Goal: Task Accomplishment & Management: Manage account settings

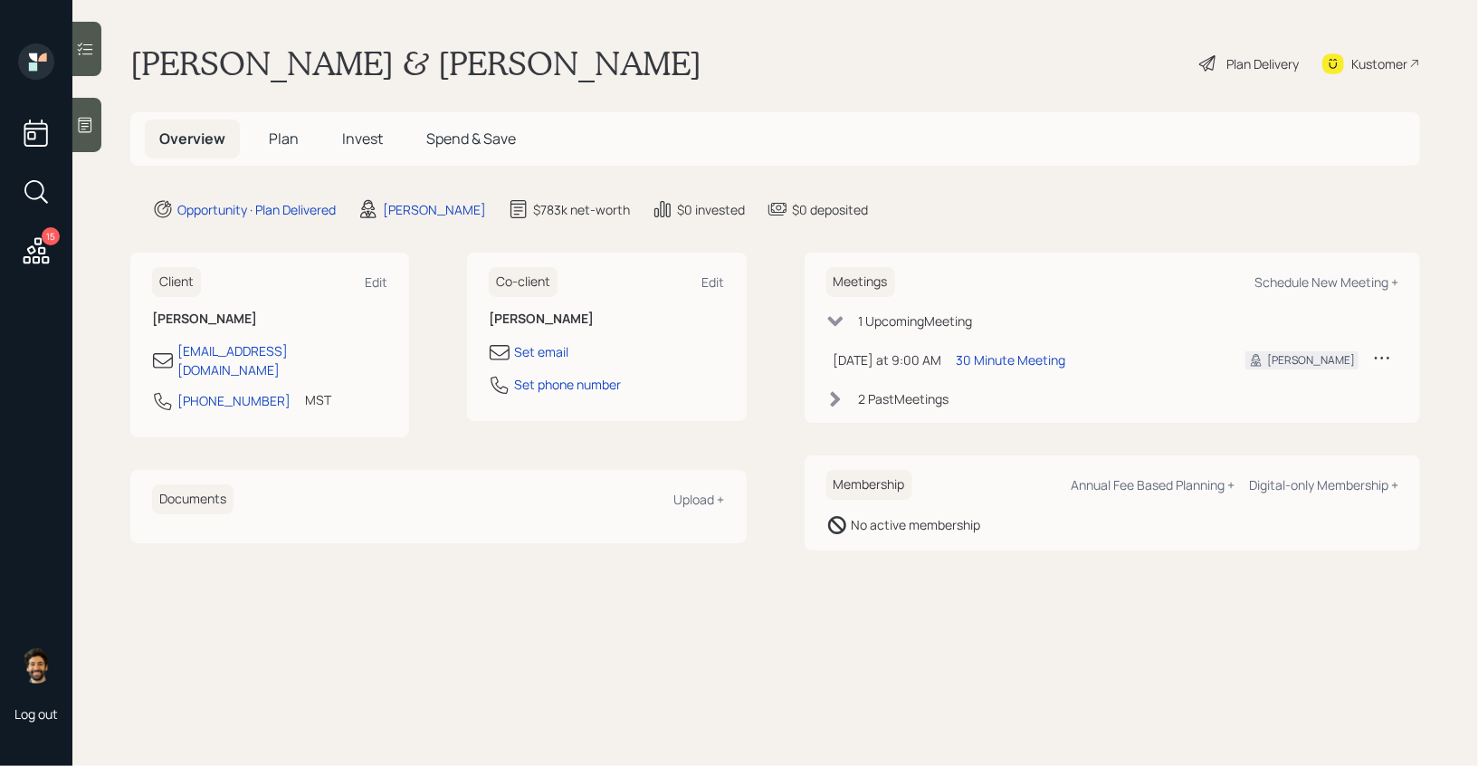
click at [1244, 63] on div "Plan Delivery" at bounding box center [1262, 63] width 72 height 19
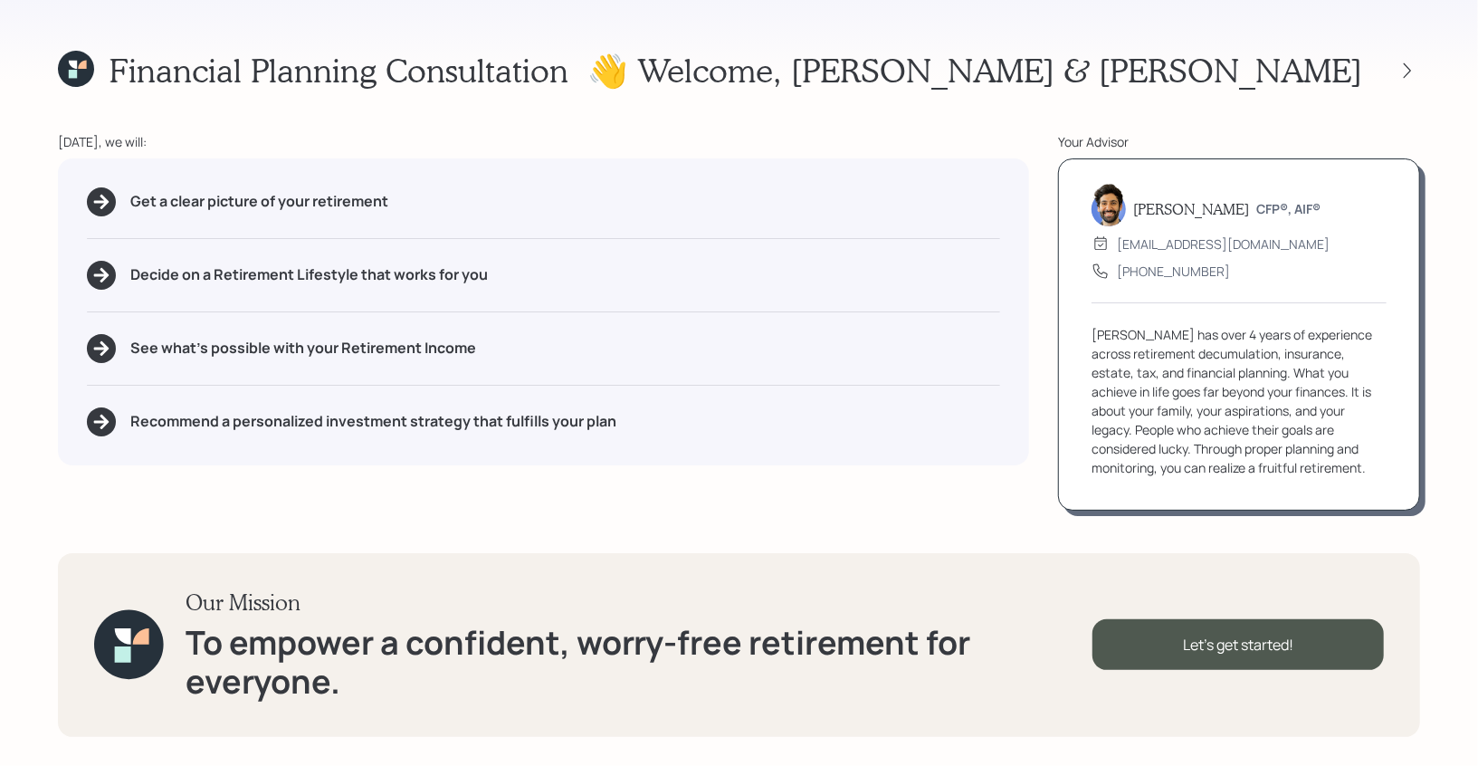
click at [77, 58] on icon at bounding box center [76, 69] width 36 height 36
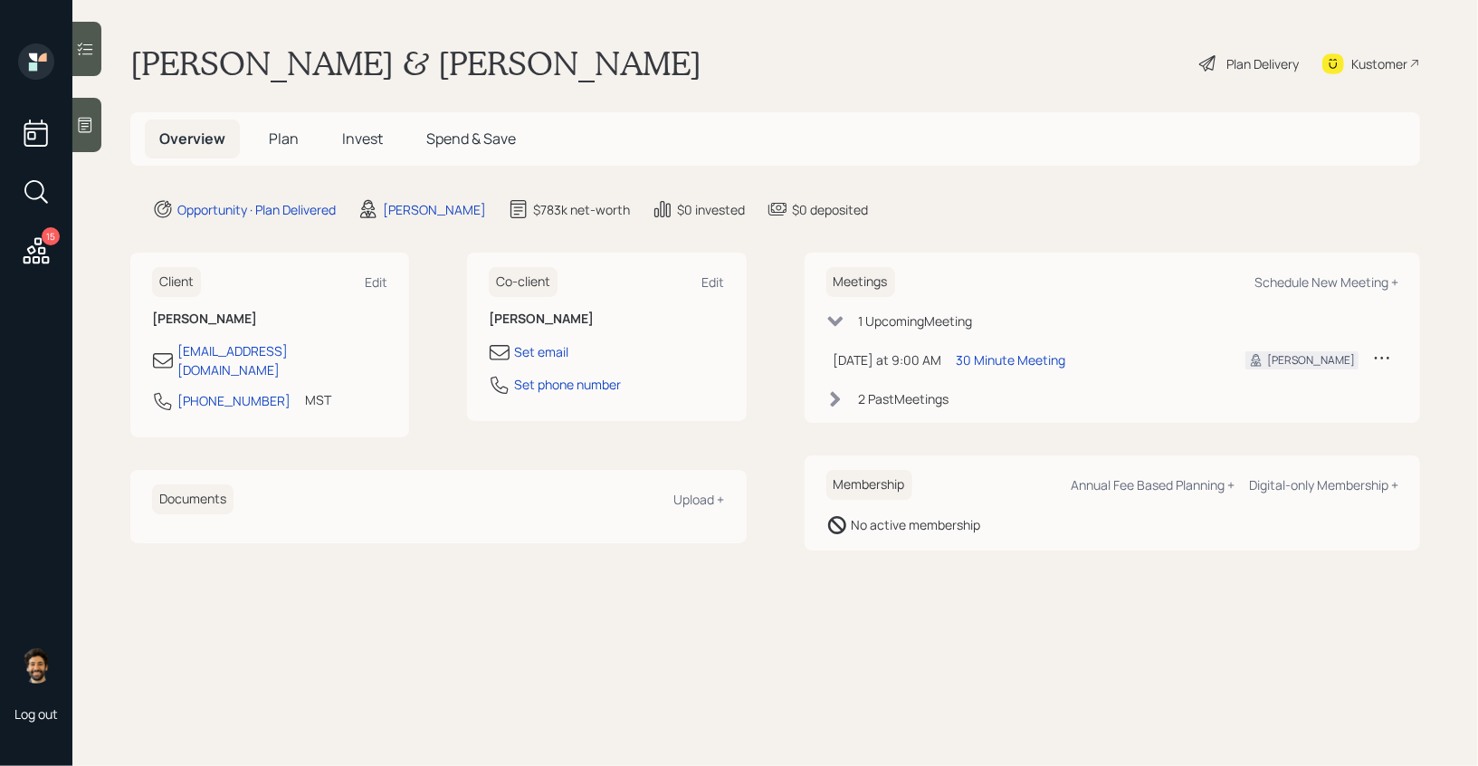
click at [280, 131] on span "Plan" at bounding box center [284, 139] width 30 height 20
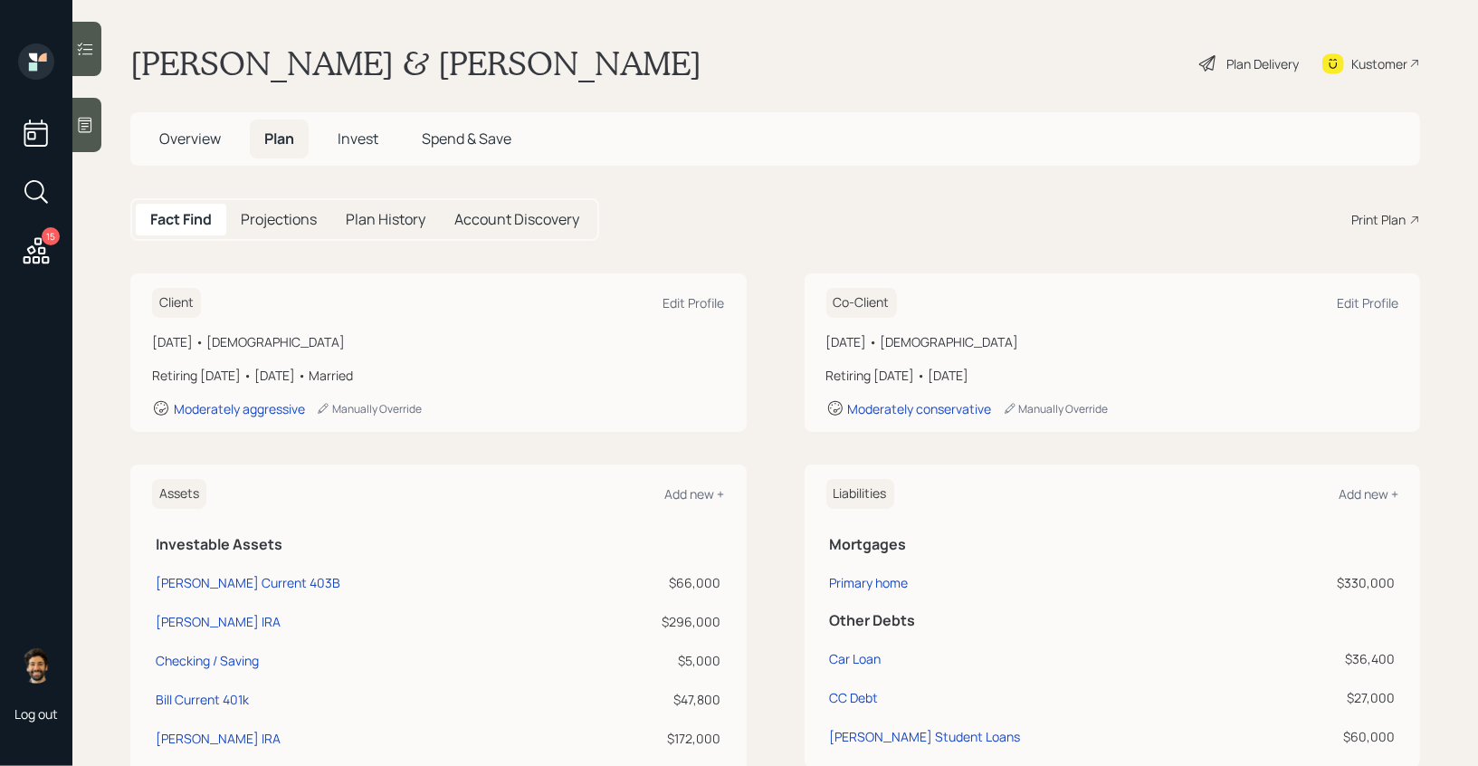
click at [1391, 210] on div "Print Plan" at bounding box center [1378, 219] width 54 height 19
click at [41, 238] on icon at bounding box center [37, 250] width 26 height 26
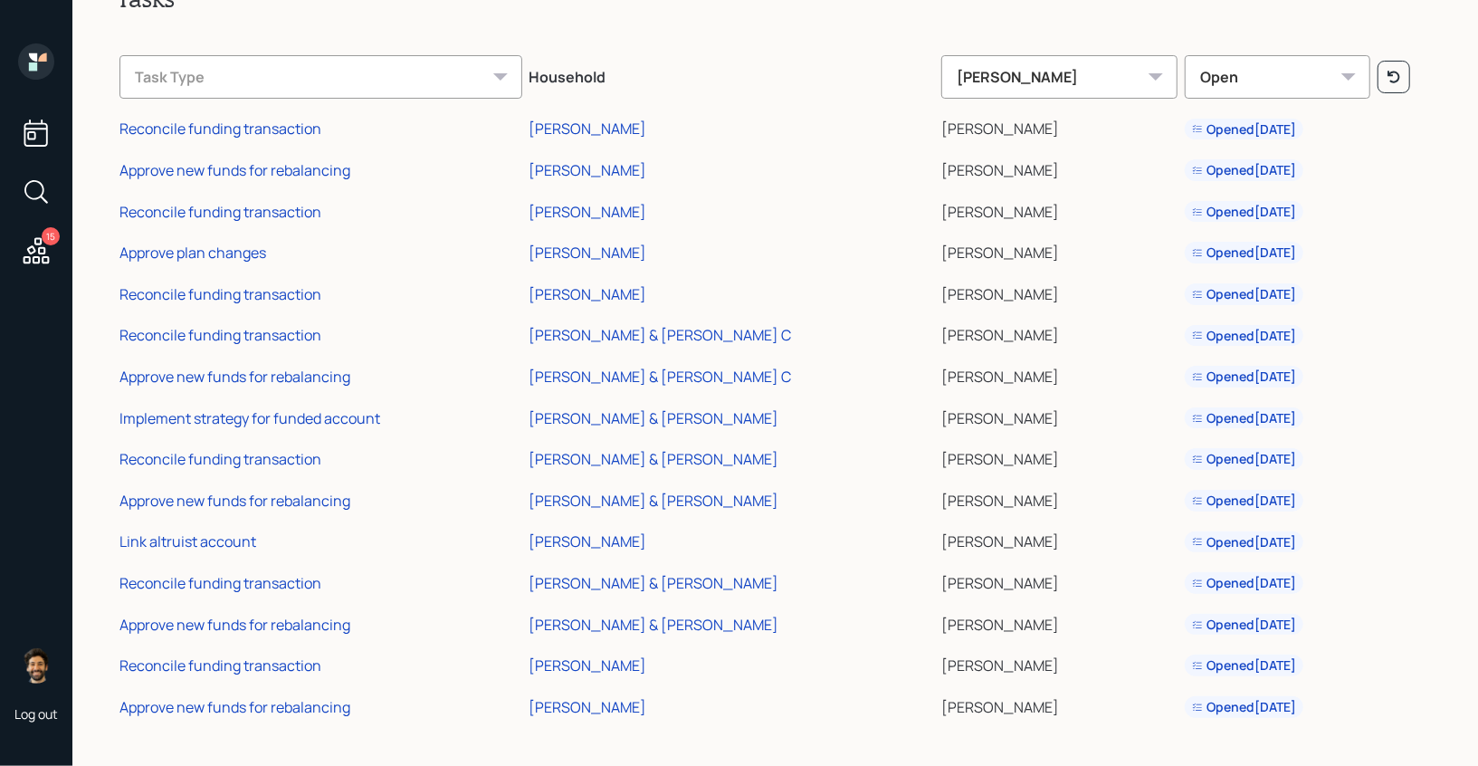
scroll to position [62, 0]
click at [35, 74] on icon at bounding box center [36, 61] width 36 height 36
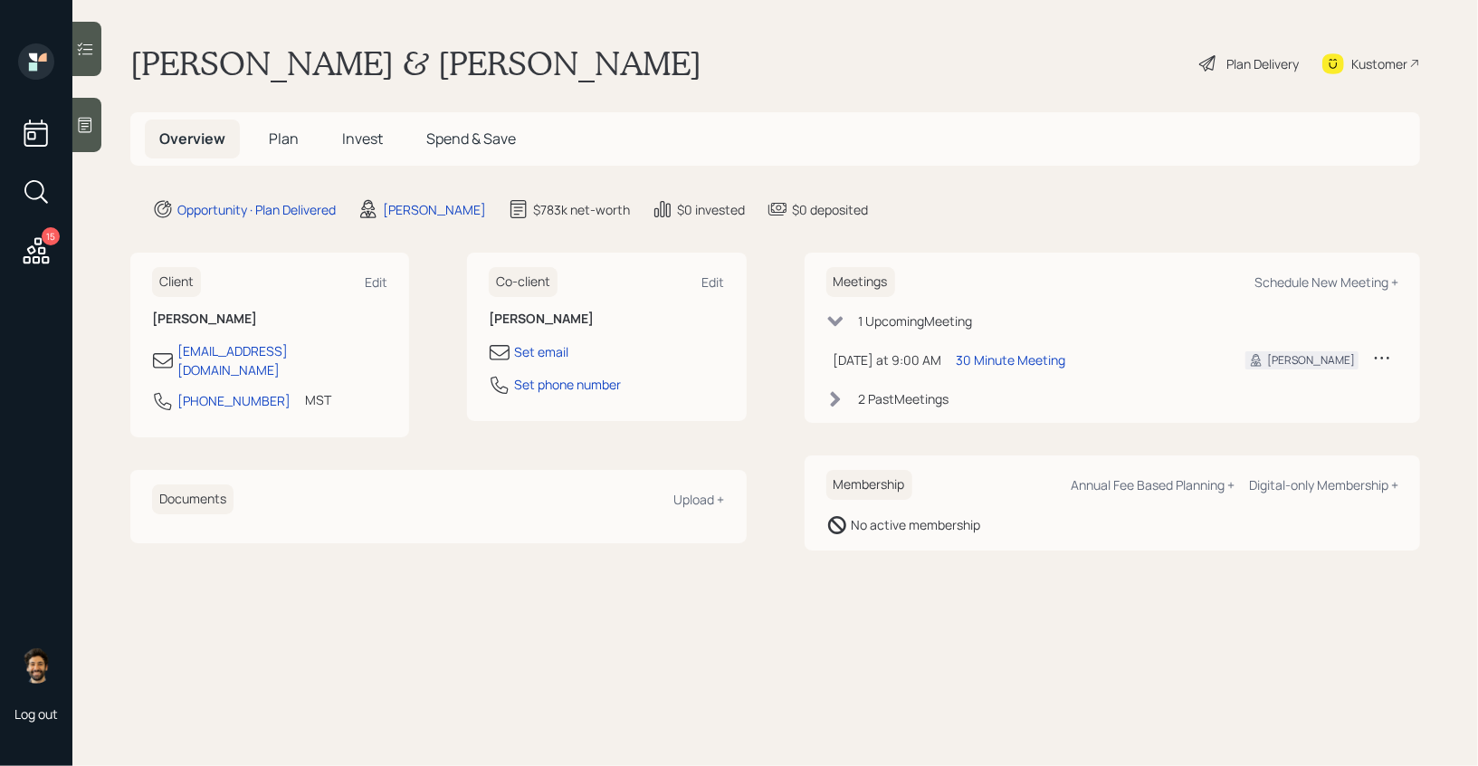
click at [1243, 50] on div "Plan Delivery" at bounding box center [1248, 63] width 103 height 40
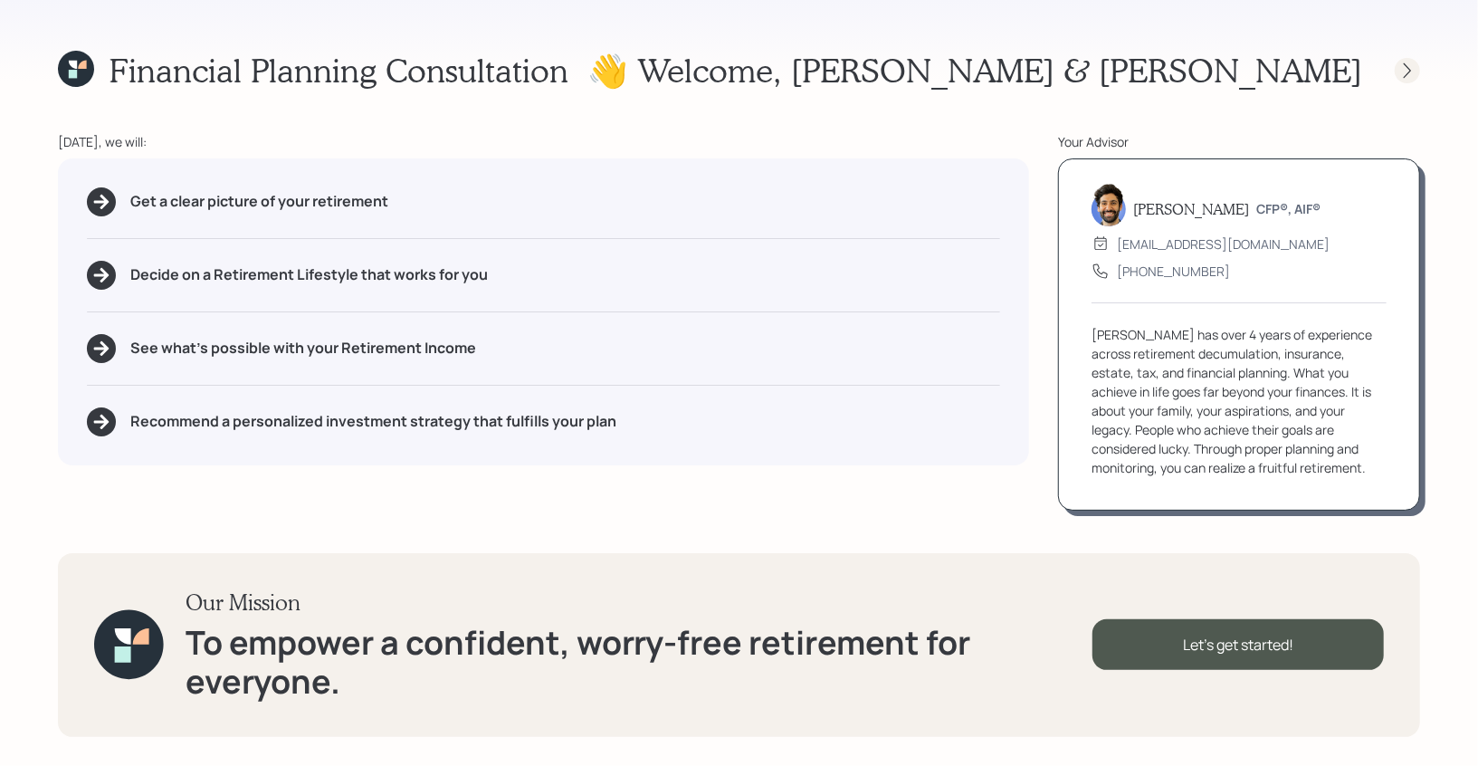
click at [1410, 64] on icon at bounding box center [1407, 71] width 18 height 18
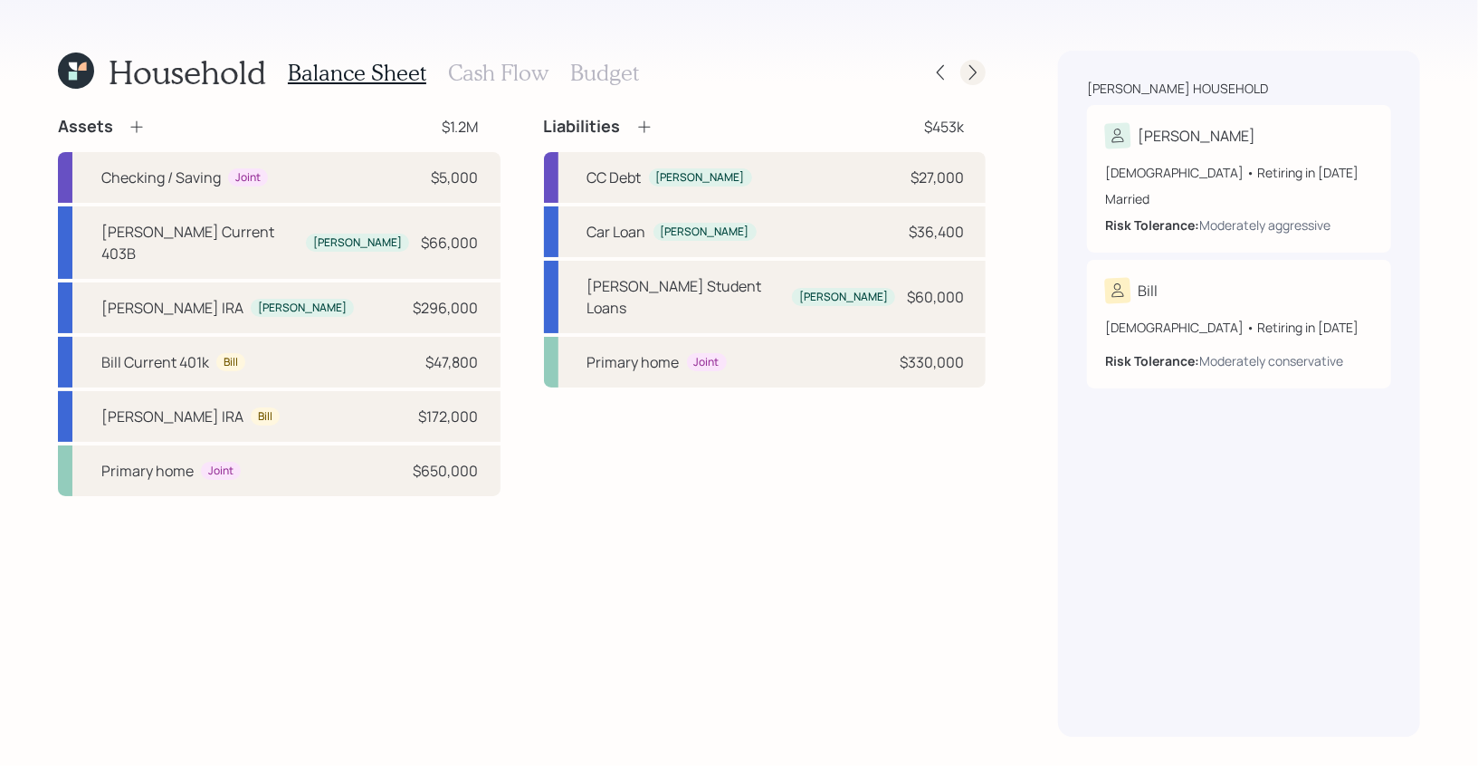
click at [973, 75] on icon at bounding box center [972, 72] width 7 height 15
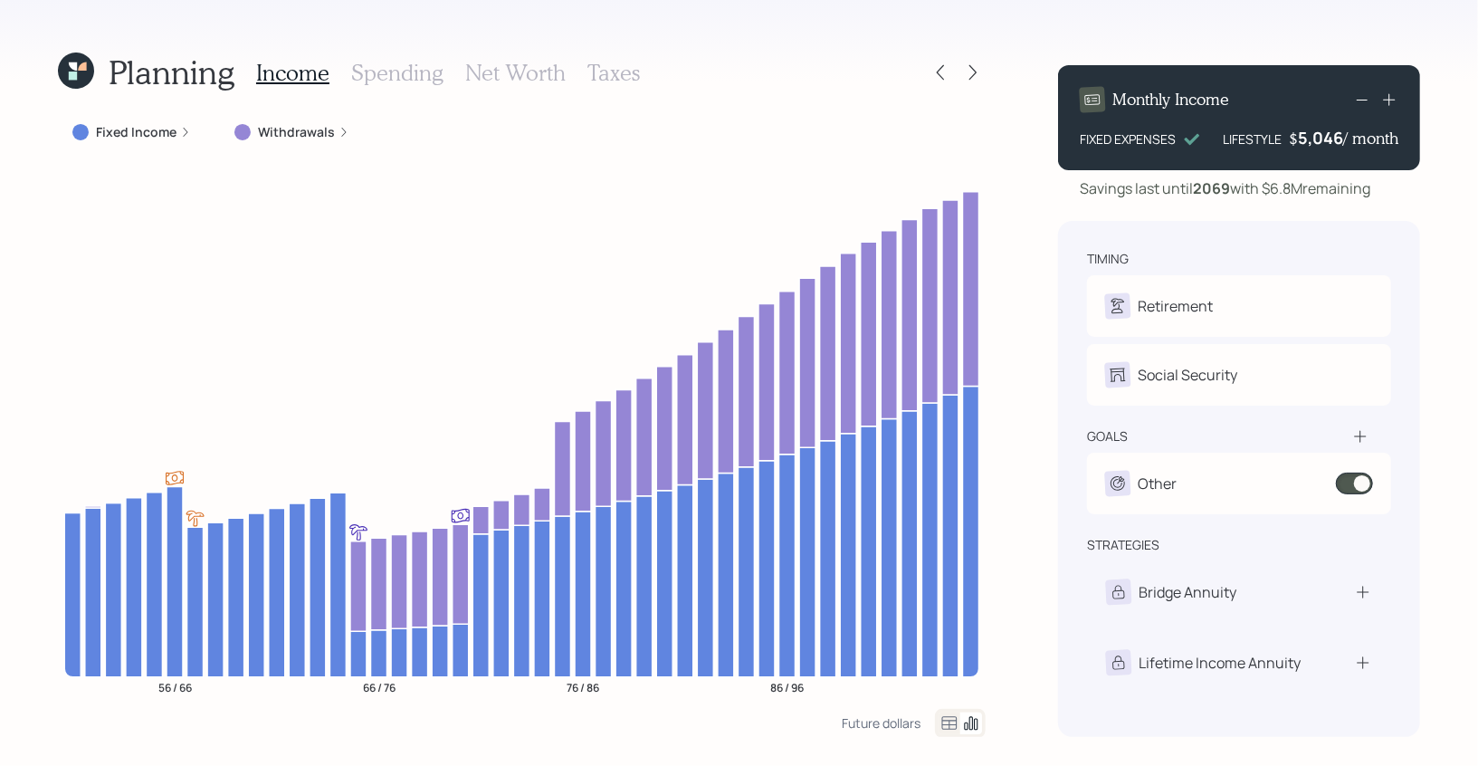
click at [534, 72] on h3 "Net Worth" at bounding box center [515, 73] width 100 height 26
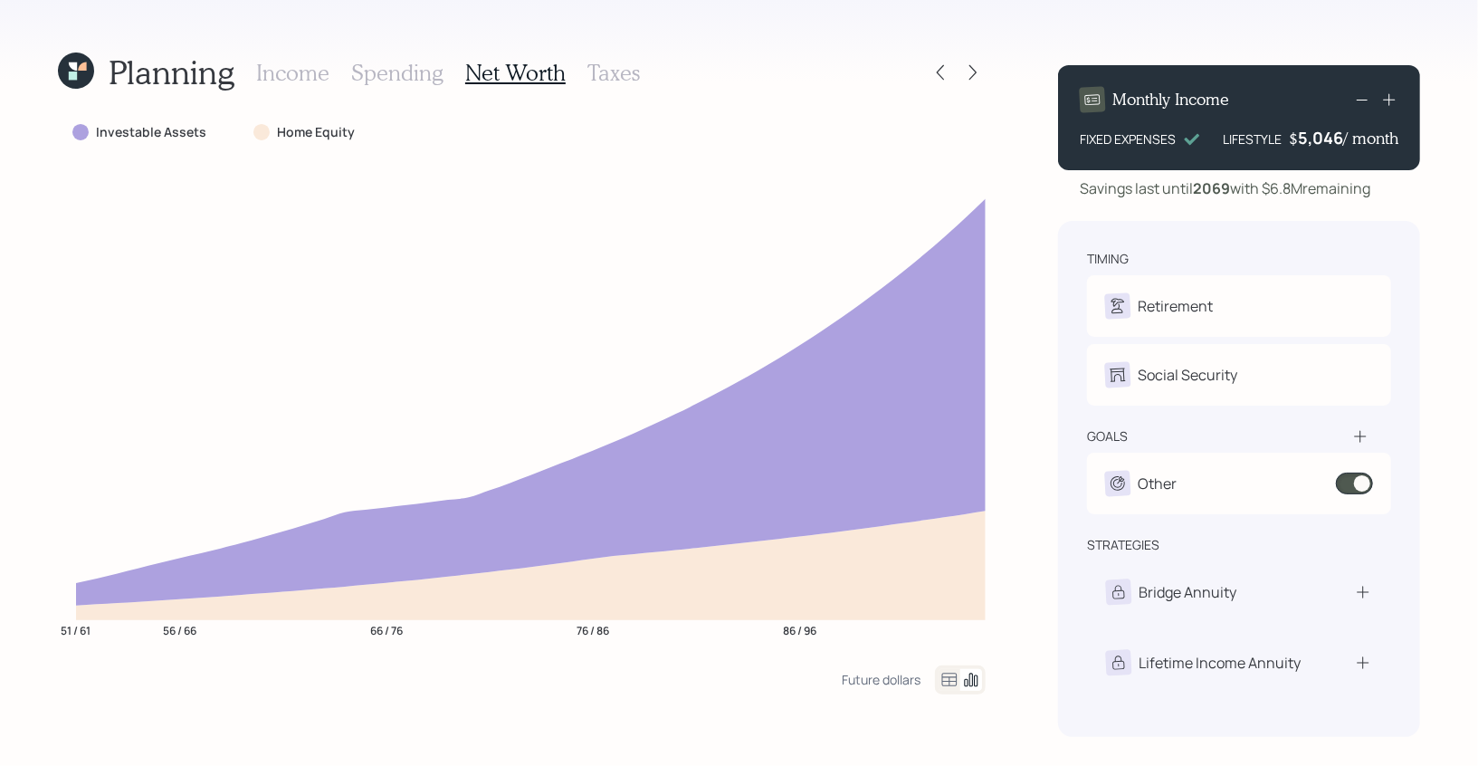
click at [74, 76] on icon at bounding box center [73, 76] width 8 height 8
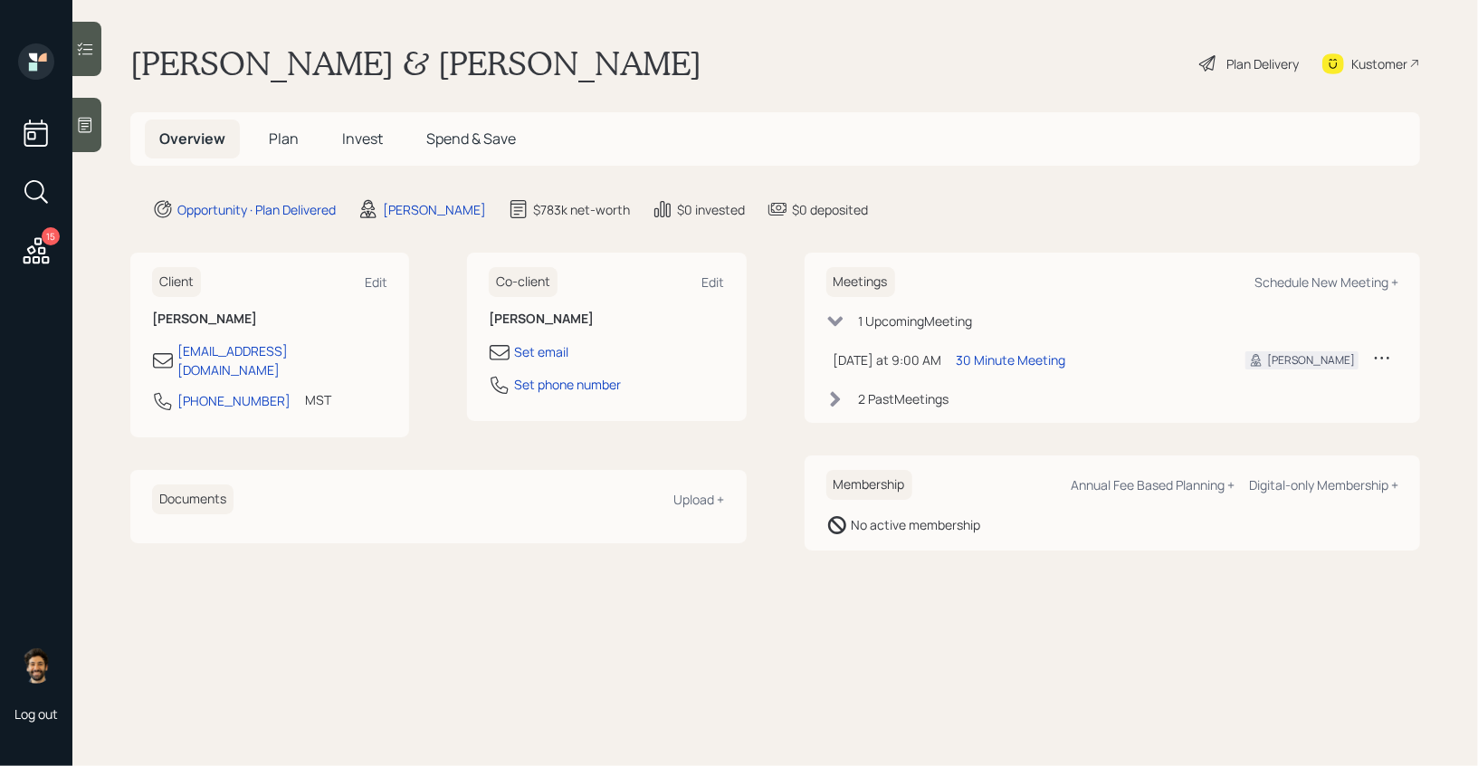
click at [262, 142] on h5 "Plan" at bounding box center [283, 138] width 59 height 39
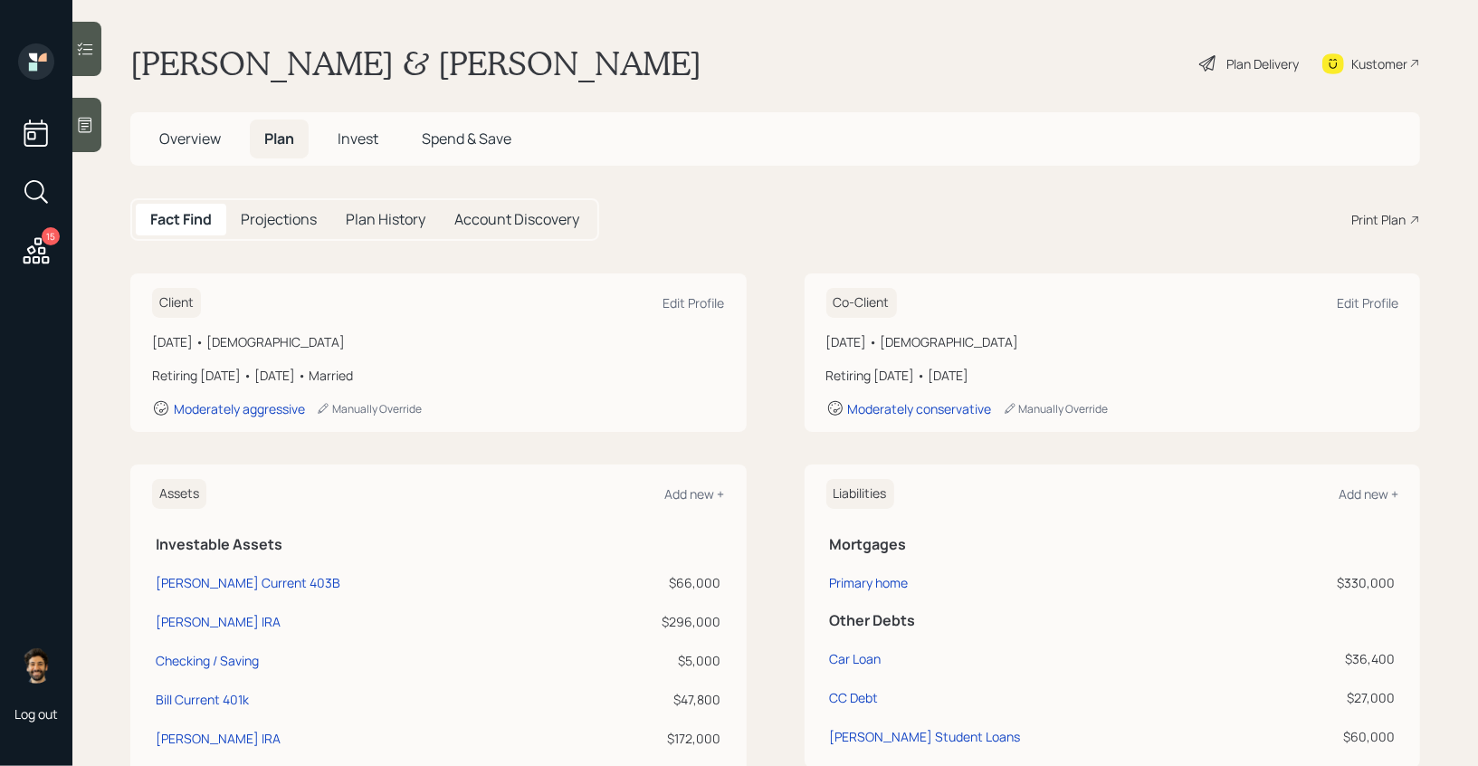
click at [182, 132] on span "Overview" at bounding box center [190, 139] width 62 height 20
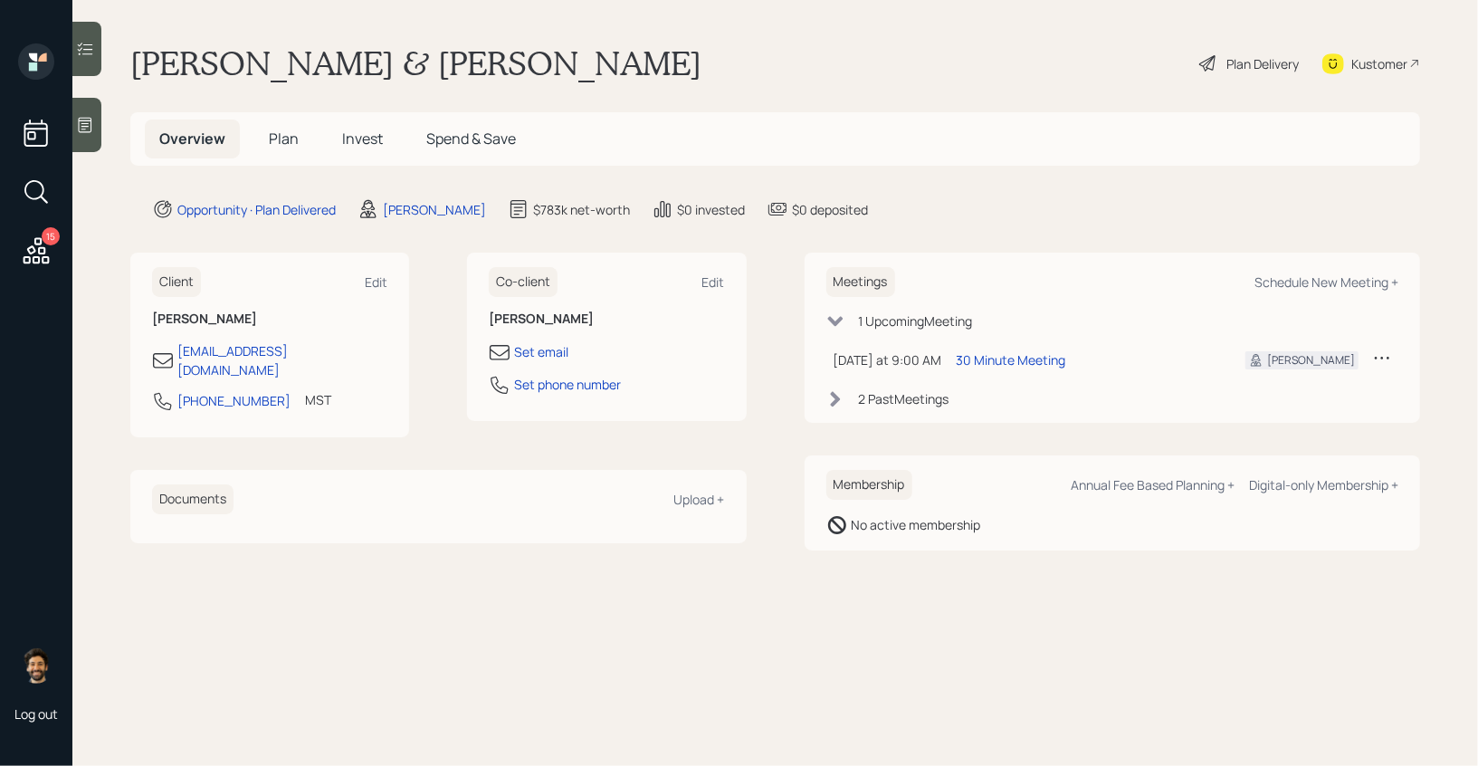
click at [272, 144] on span "Plan" at bounding box center [284, 139] width 30 height 20
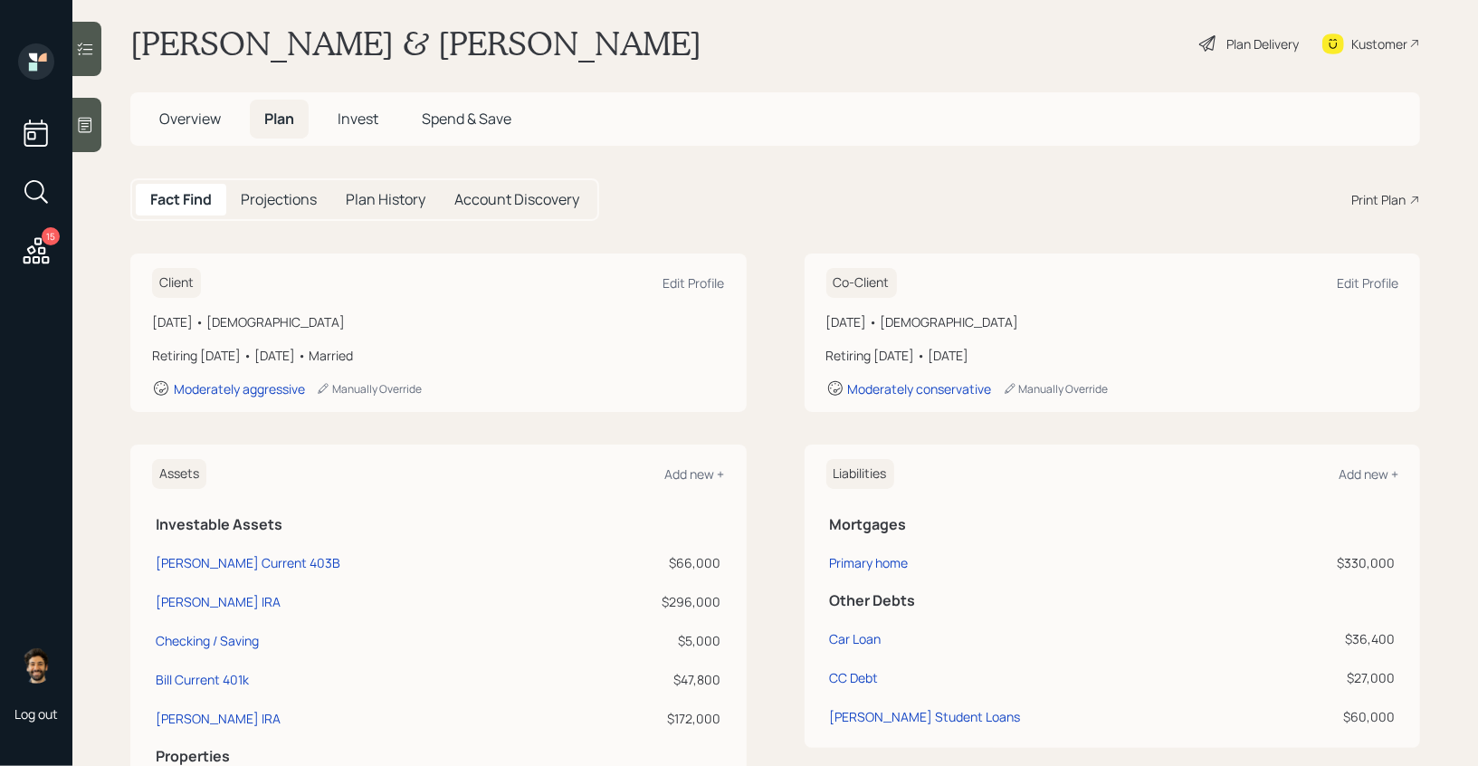
scroll to position [12, 0]
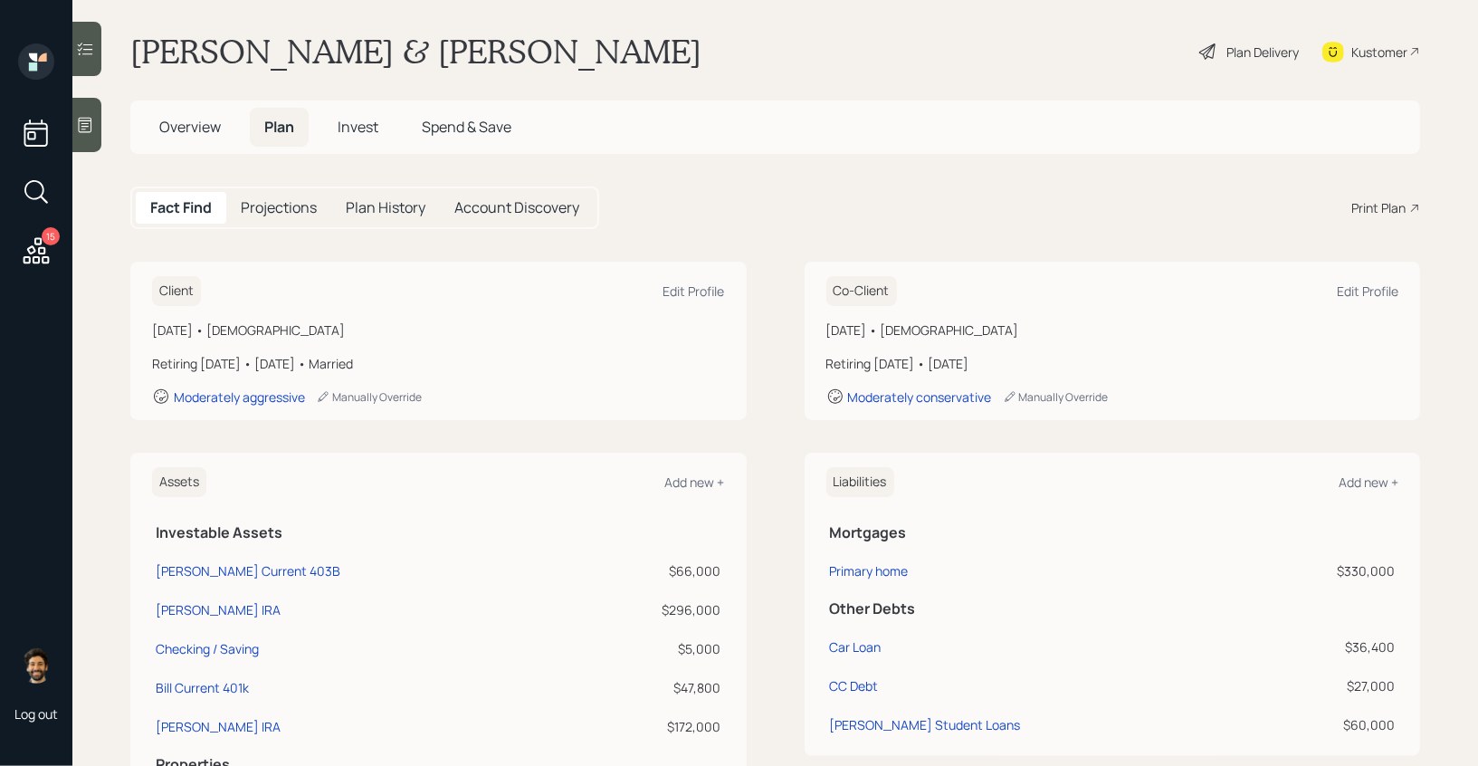
click at [1221, 73] on main "Kathy & Bill Faulconer Plan Delivery Kustomer Overview Plan Invest Spend & Save…" at bounding box center [775, 383] width 1406 height 766
click at [1221, 51] on div "Plan Delivery" at bounding box center [1248, 52] width 103 height 40
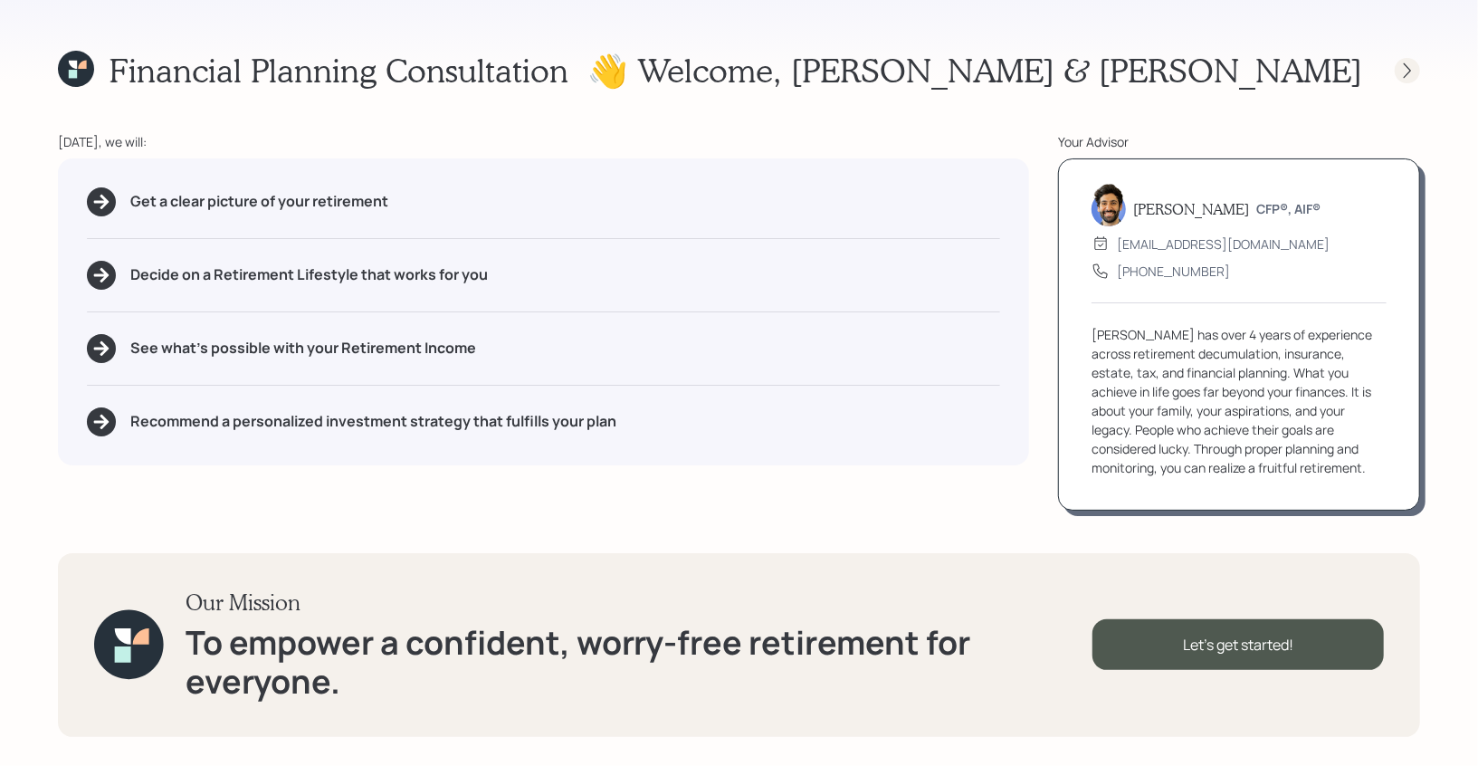
click at [1409, 70] on icon at bounding box center [1407, 71] width 18 height 18
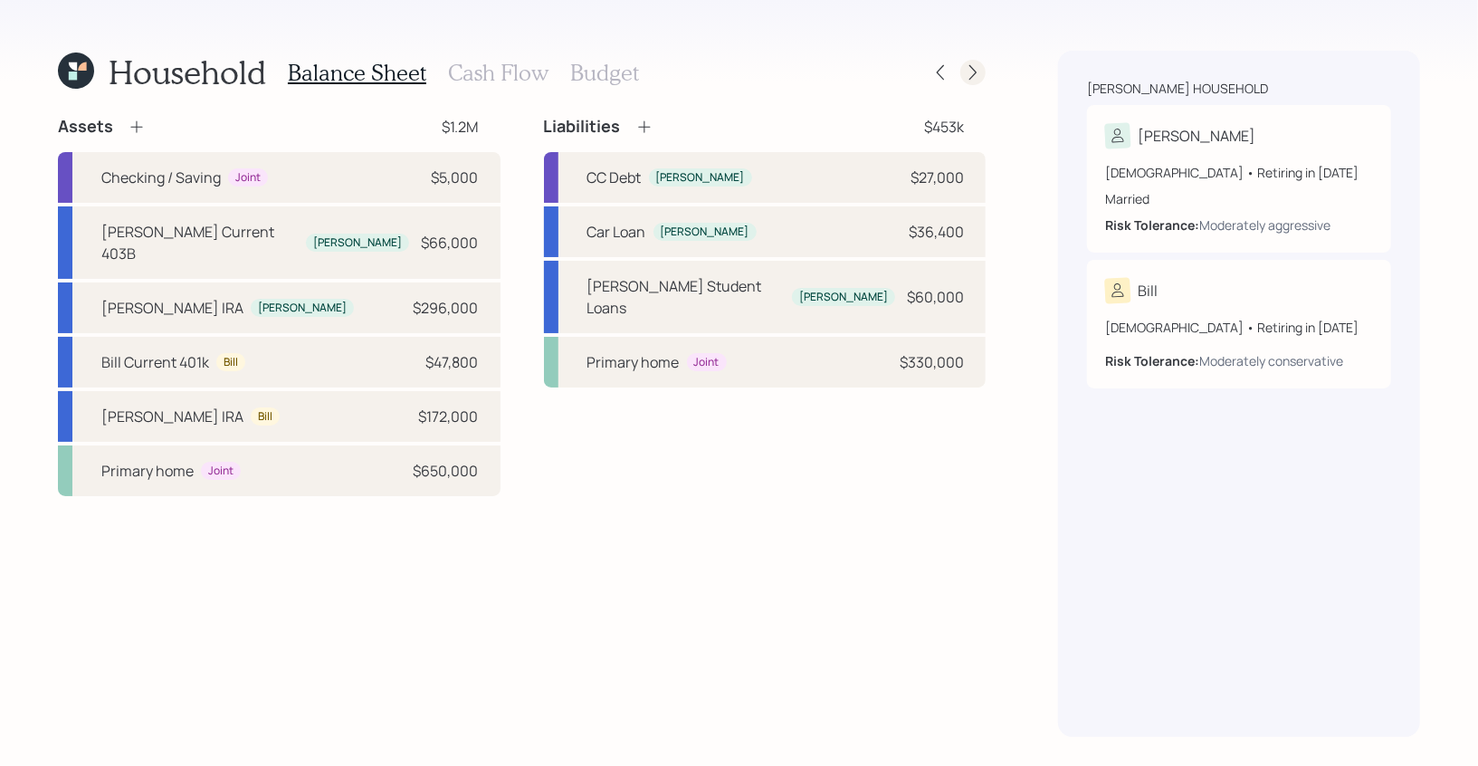
click at [981, 77] on icon at bounding box center [973, 72] width 18 height 18
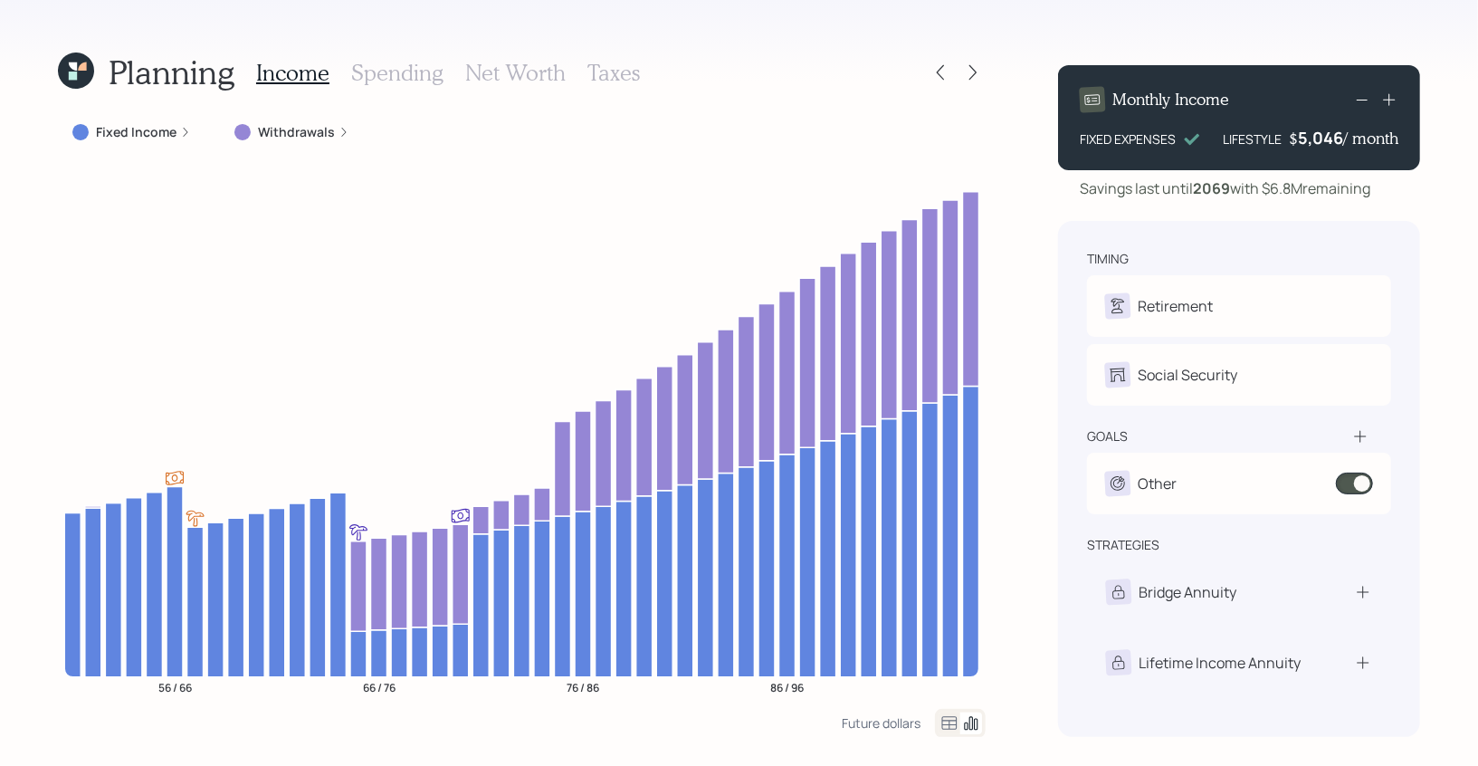
click at [488, 72] on h3 "Net Worth" at bounding box center [515, 73] width 100 height 26
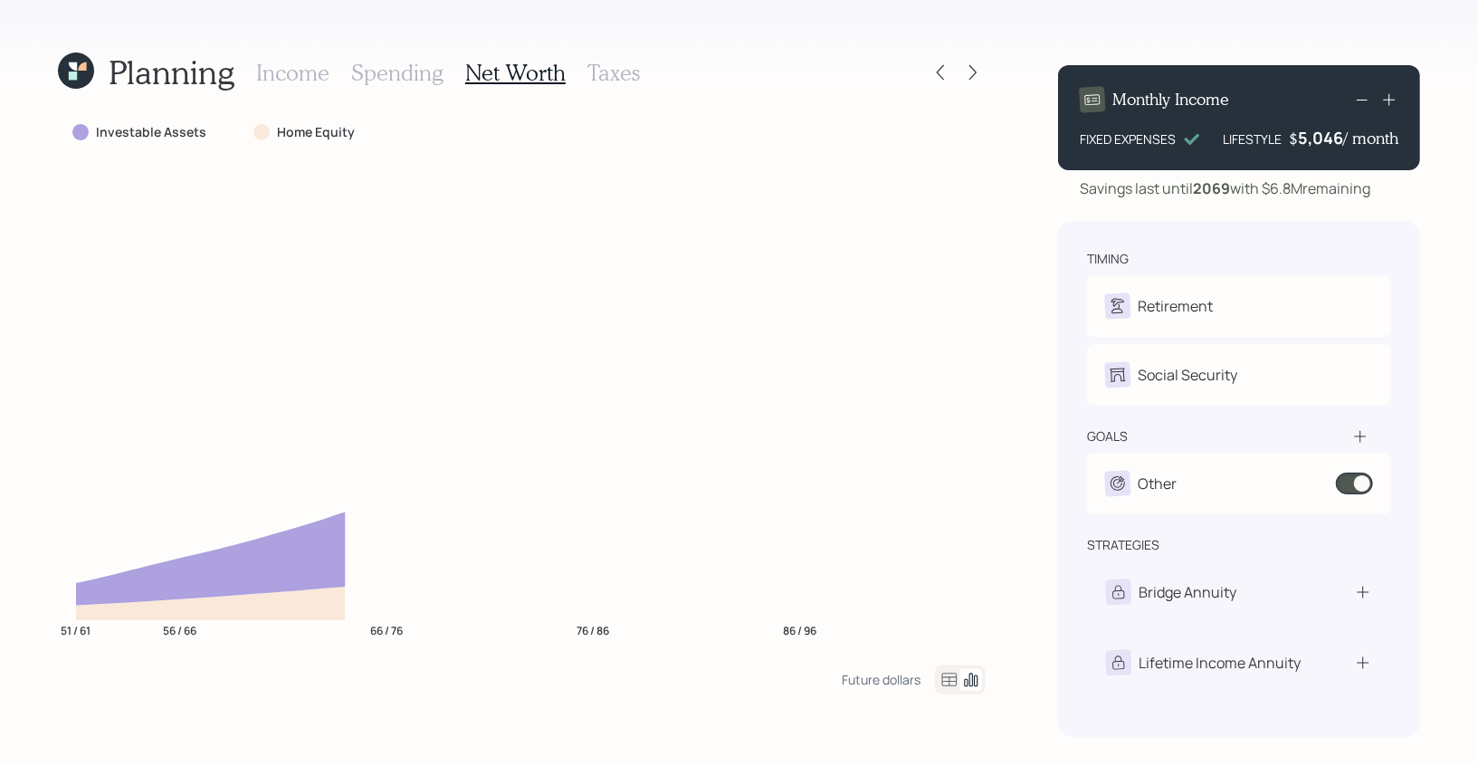
click at [605, 67] on h3 "Taxes" at bounding box center [613, 73] width 52 height 26
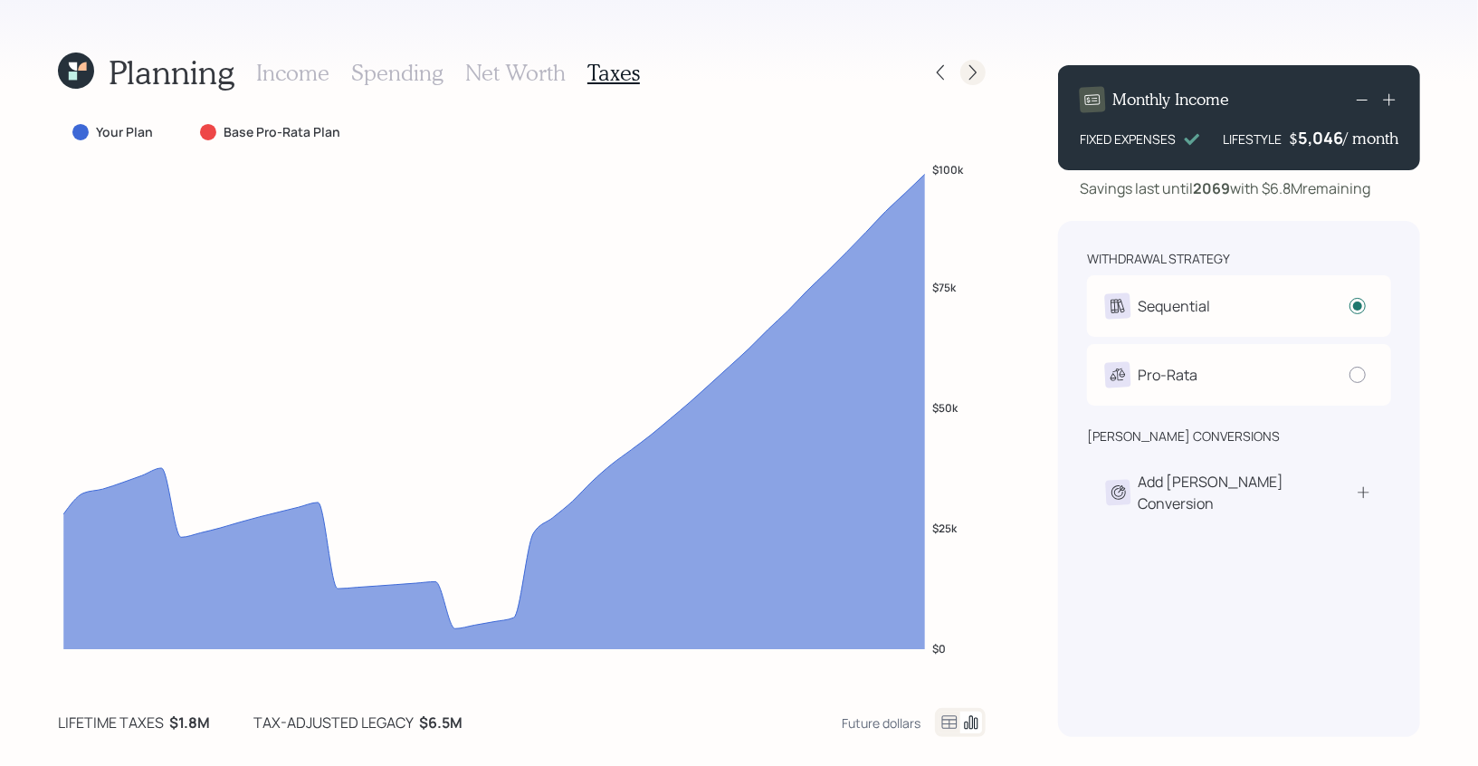
click at [973, 72] on icon at bounding box center [973, 72] width 18 height 18
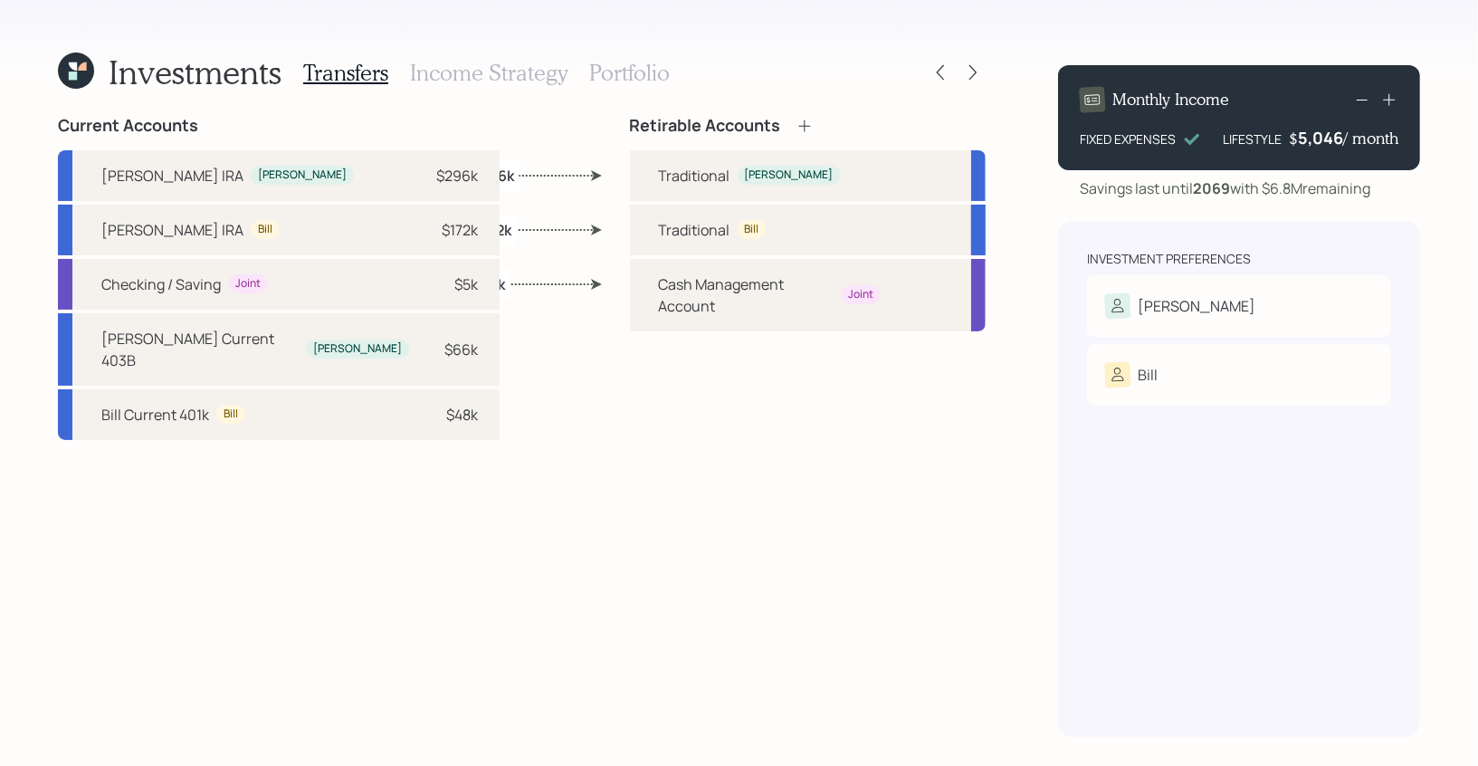
click at [510, 64] on h3 "Income Strategy" at bounding box center [488, 73] width 157 height 26
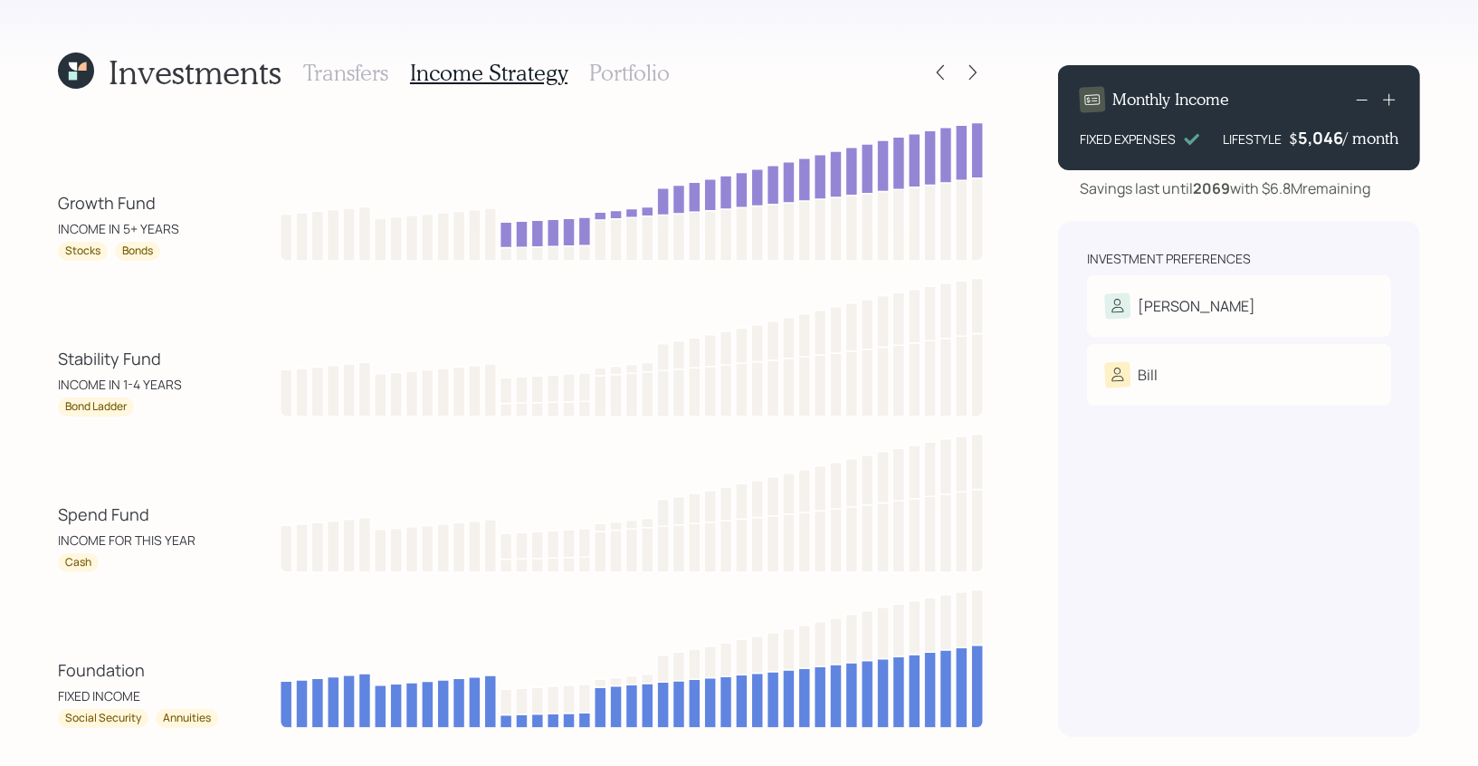
click at [639, 66] on h3 "Portfolio" at bounding box center [629, 73] width 81 height 26
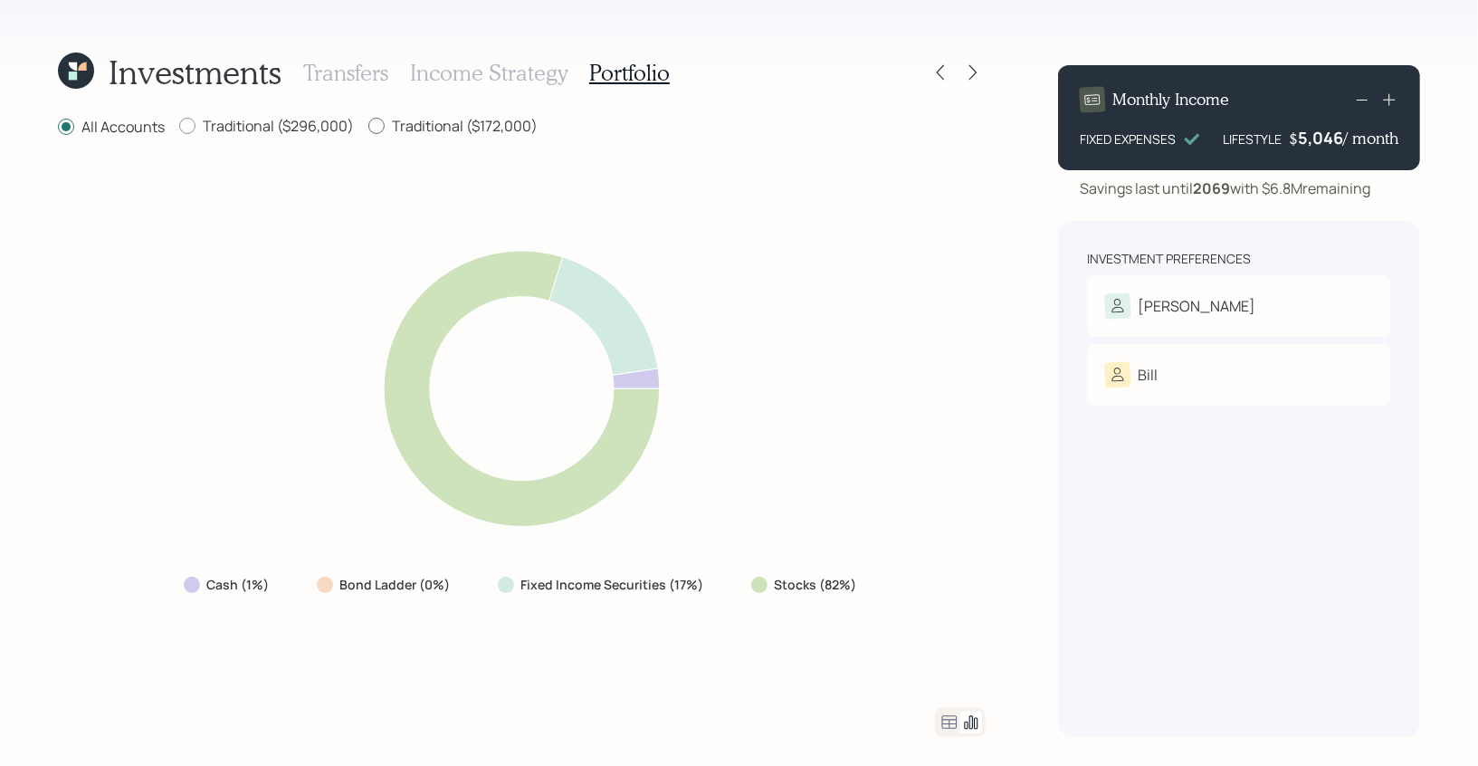
click at [405, 129] on label "Traditional ($172,000)" at bounding box center [452, 126] width 169 height 20
click at [368, 127] on input "Traditional ($172,000)" at bounding box center [367, 126] width 1 height 1
radio input "true"
radio input "false"
click at [251, 130] on label "Traditional ($296,000)" at bounding box center [266, 126] width 175 height 20
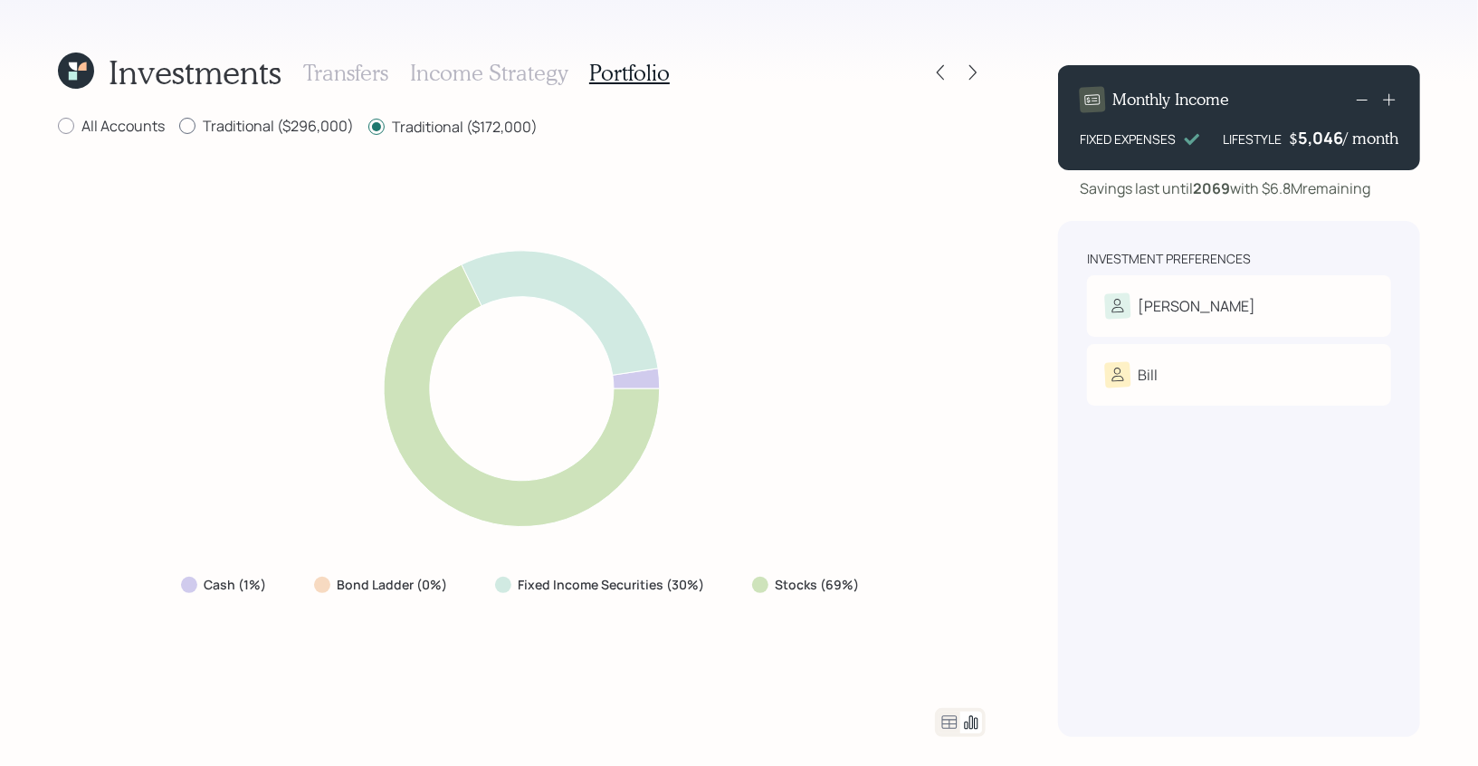
click at [179, 127] on input "Traditional ($296,000)" at bounding box center [178, 126] width 1 height 1
radio input "true"
click at [408, 127] on label "Traditional ($172,000)" at bounding box center [452, 126] width 169 height 20
click at [368, 127] on input "Traditional ($172,000)" at bounding box center [367, 126] width 1 height 1
radio input "true"
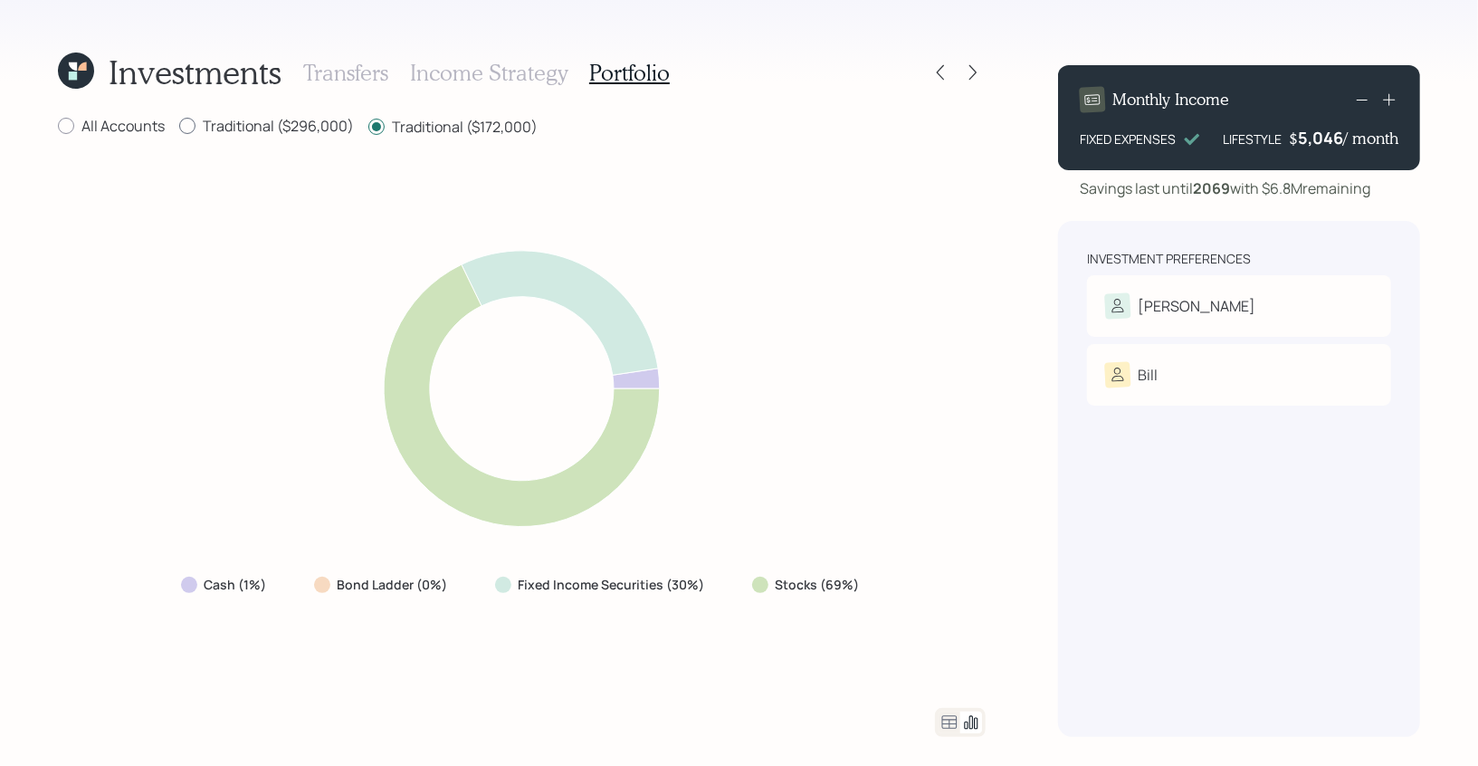
click at [260, 125] on label "Traditional ($296,000)" at bounding box center [266, 126] width 175 height 20
click at [179, 126] on input "Traditional ($296,000)" at bounding box center [178, 126] width 1 height 1
radio input "true"
radio input "false"
click at [74, 77] on icon at bounding box center [73, 76] width 8 height 8
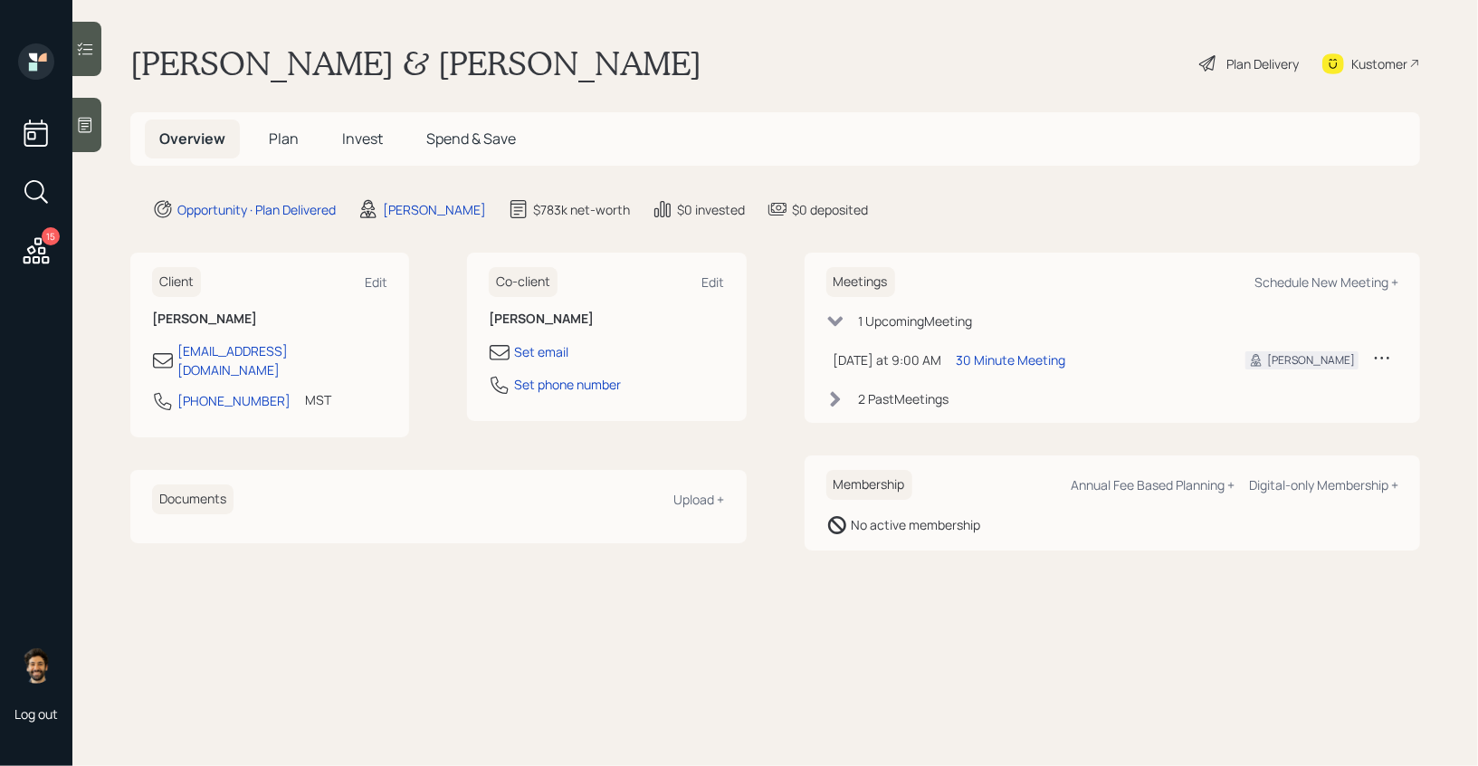
click at [280, 147] on span "Plan" at bounding box center [284, 139] width 30 height 20
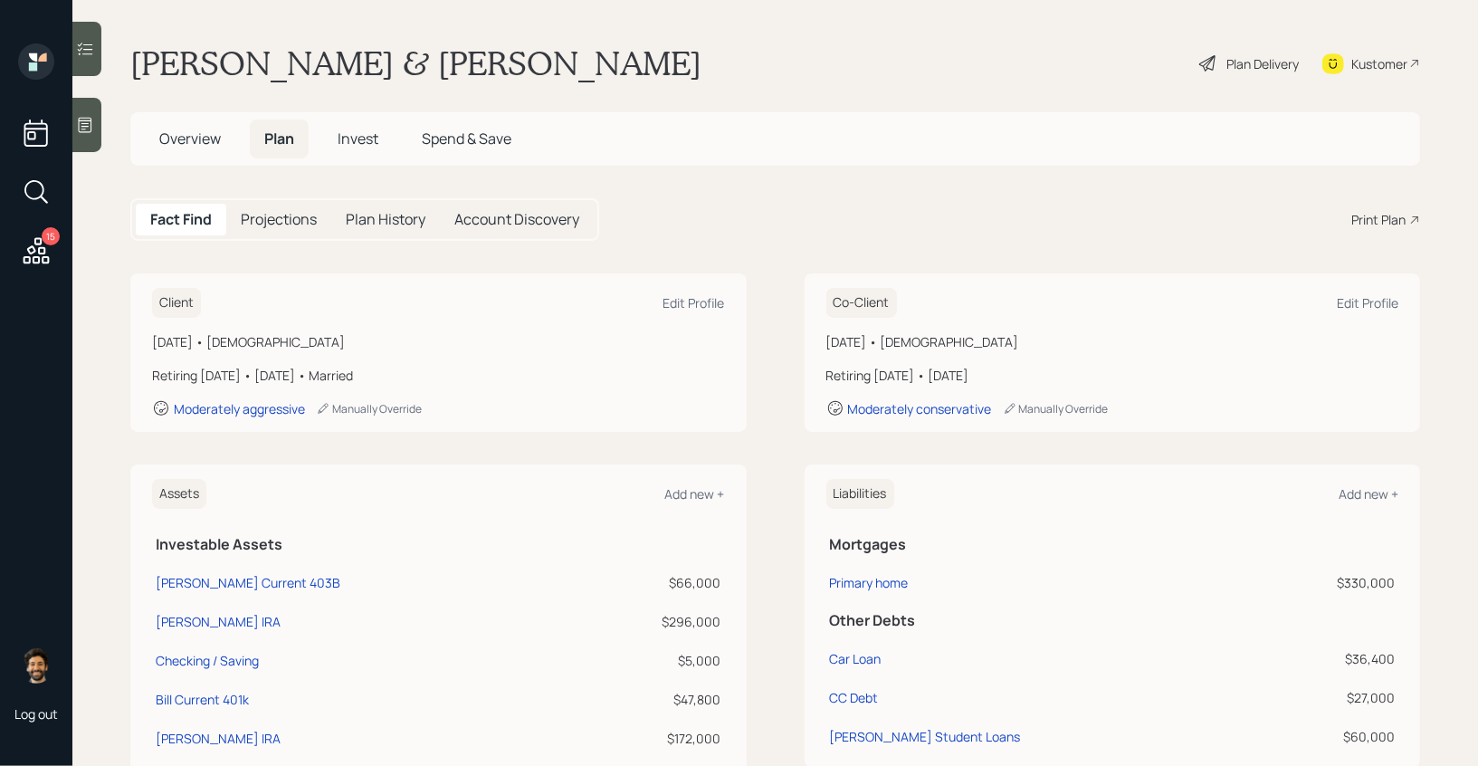
click at [358, 147] on span "Invest" at bounding box center [358, 139] width 41 height 20
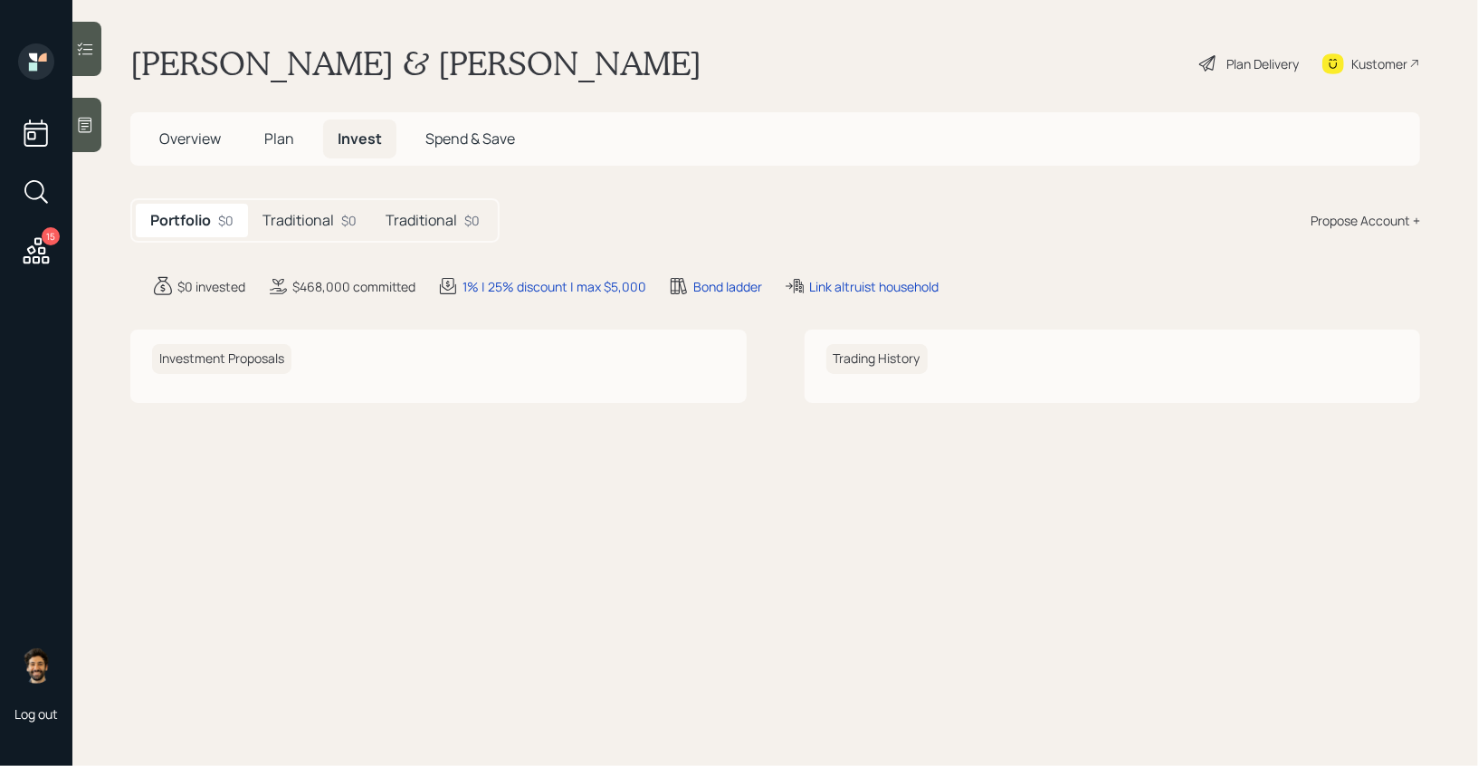
click at [276, 138] on span "Plan" at bounding box center [279, 139] width 30 height 20
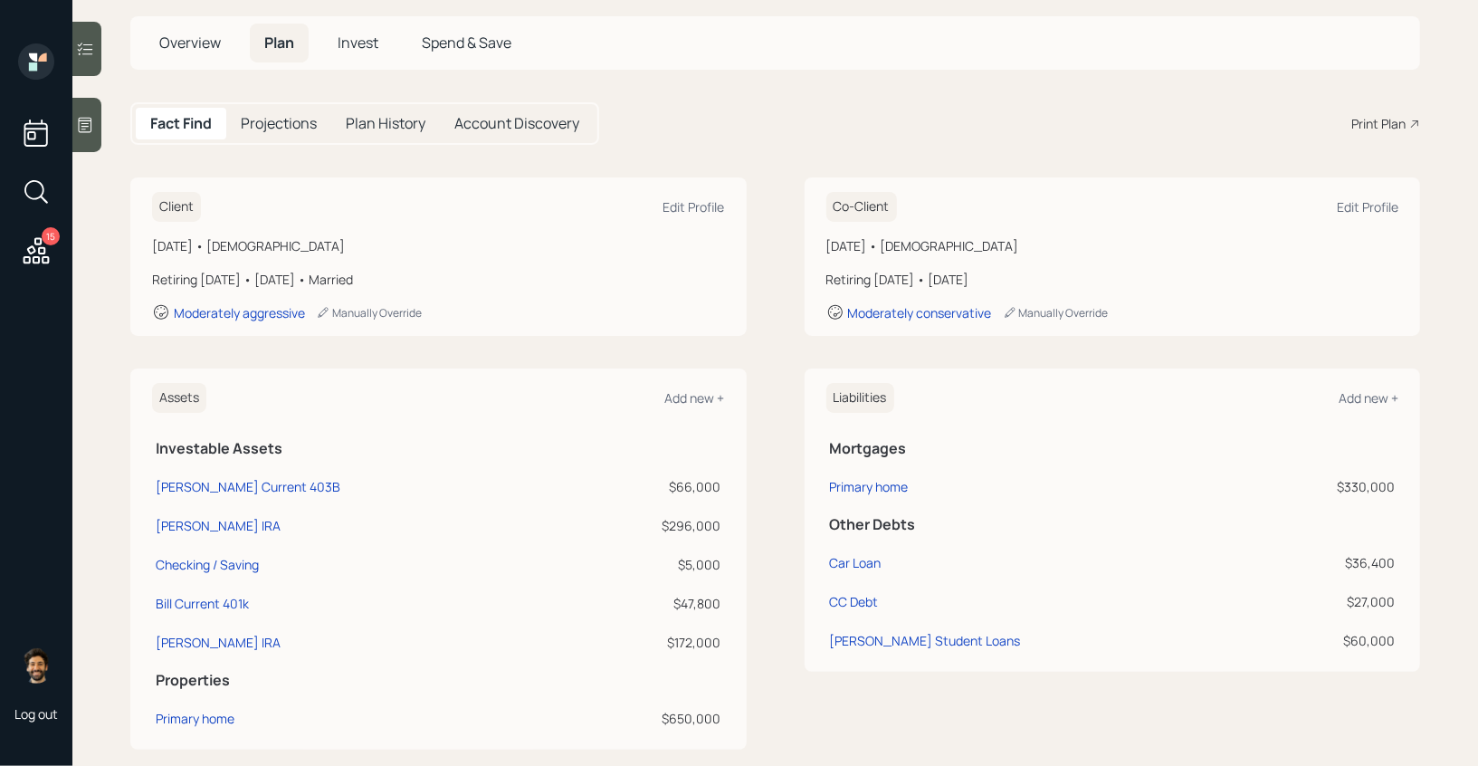
scroll to position [104, 0]
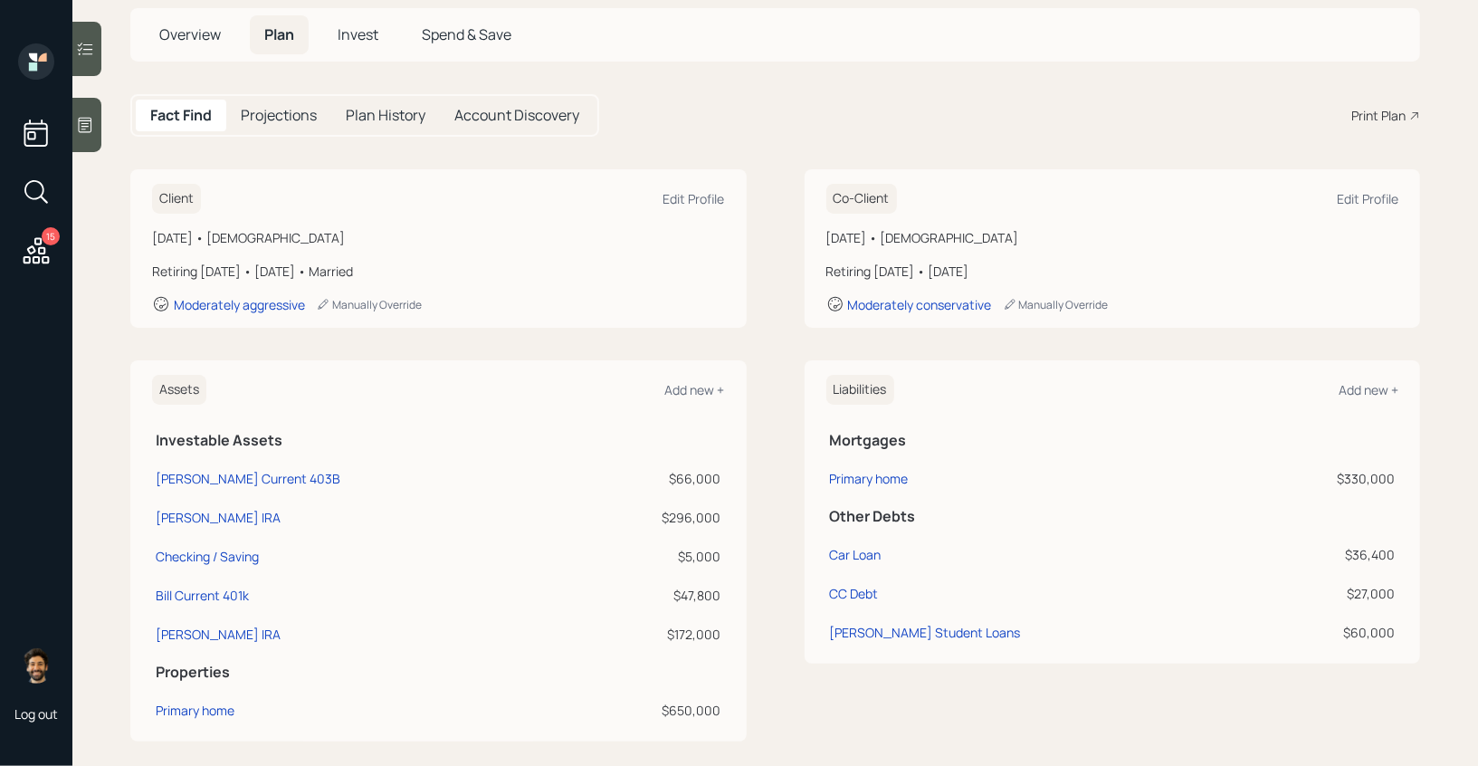
click at [15, 245] on div "15" at bounding box center [35, 157] width 43 height 228
click at [40, 252] on icon at bounding box center [37, 250] width 26 height 26
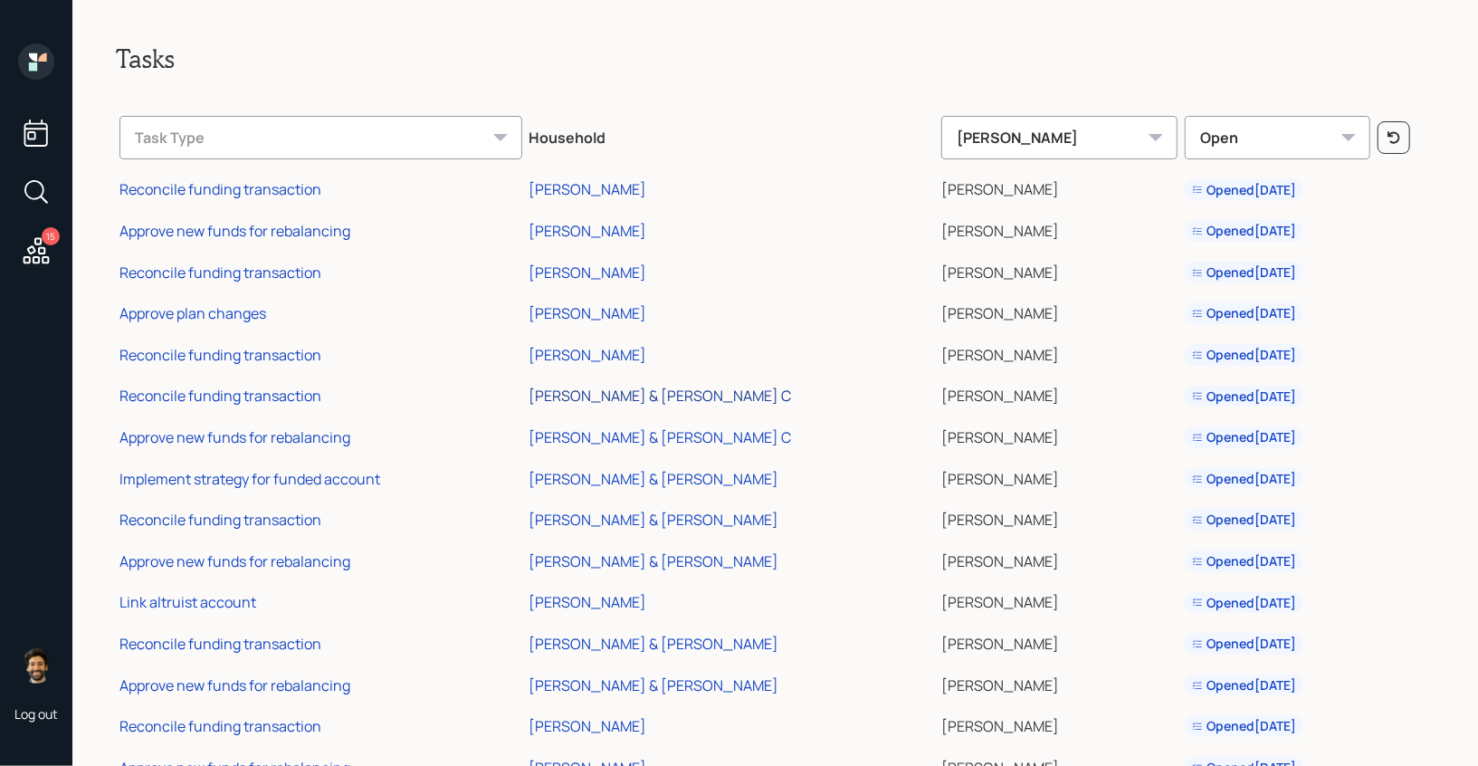
click at [639, 392] on div "[PERSON_NAME] & [PERSON_NAME] C" at bounding box center [660, 396] width 262 height 20
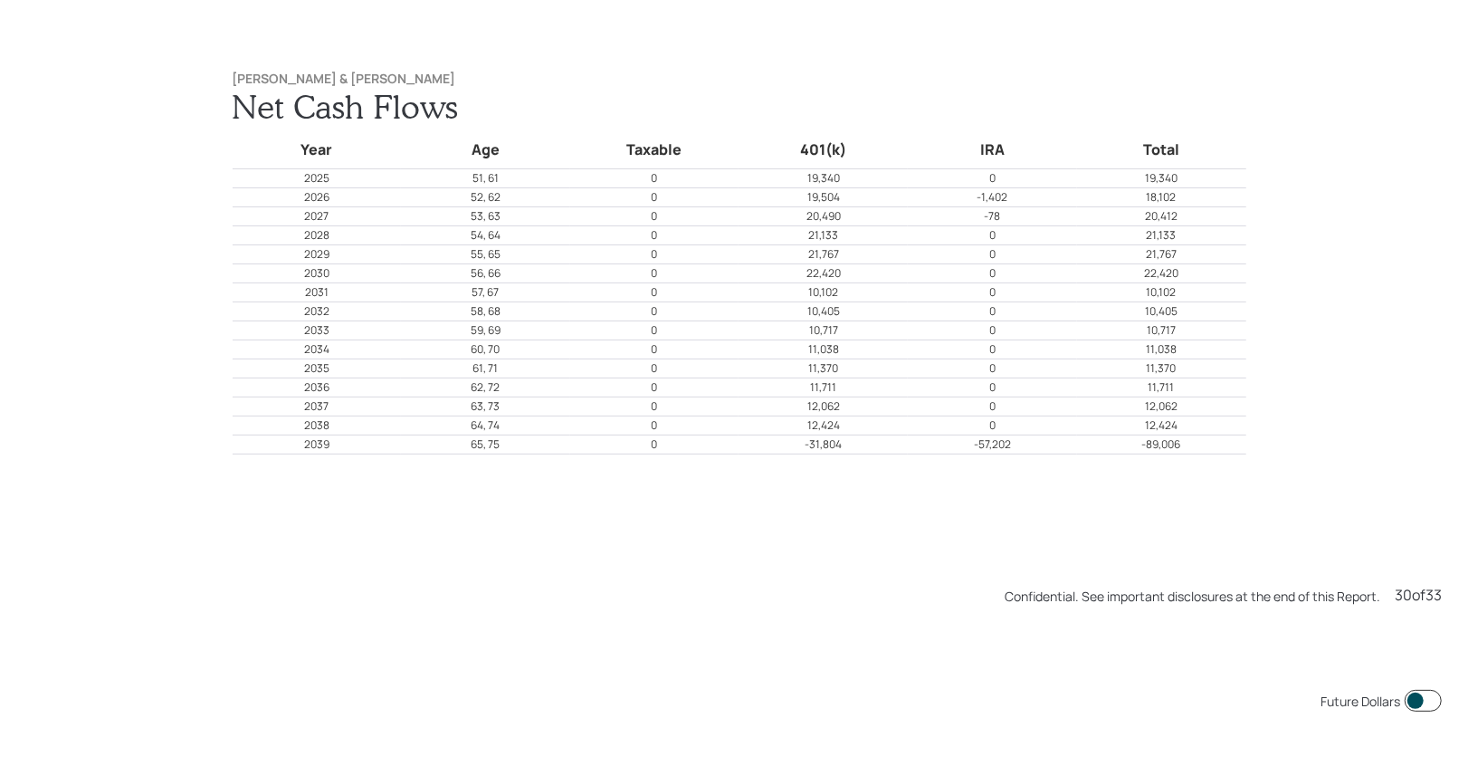
scroll to position [22222, 0]
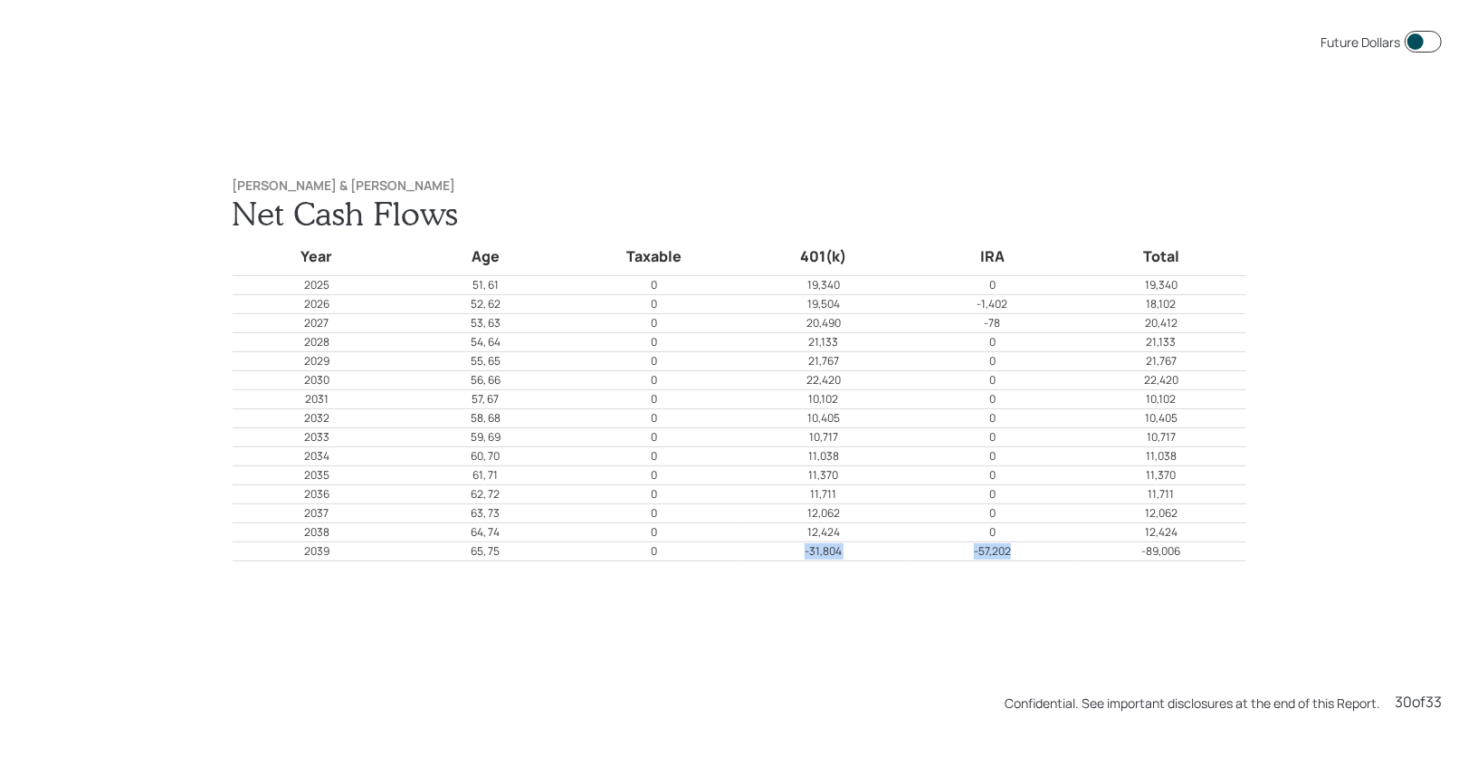
drag, startPoint x: 806, startPoint y: 567, endPoint x: 1017, endPoint y: 565, distance: 211.8
click at [1017, 561] on tr "2039 65, 75 0 -31,804 -57,202 -89,006" at bounding box center [740, 551] width 1014 height 19
click at [758, 426] on p "10,405" at bounding box center [822, 418] width 167 height 16
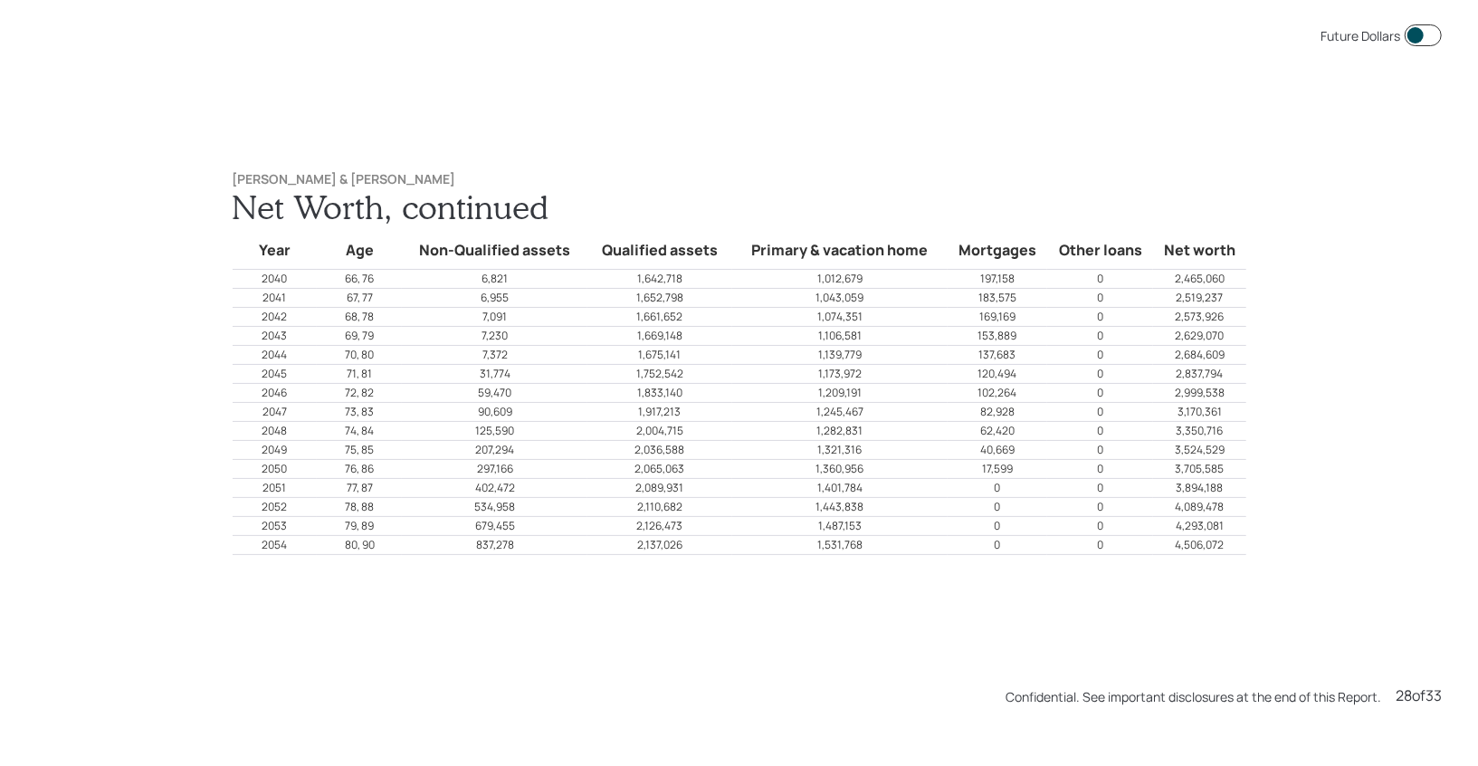
scroll to position [20690, 0]
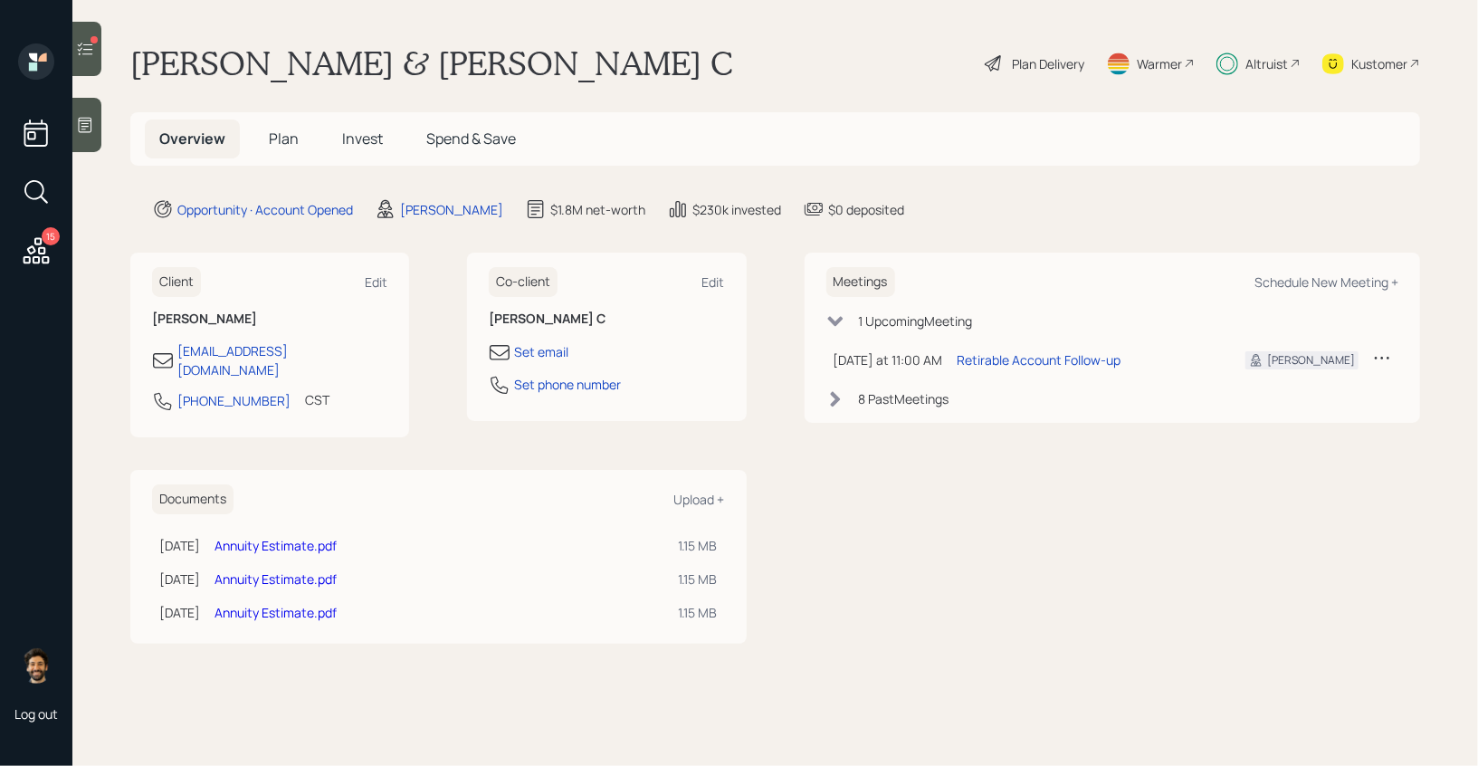
click at [367, 129] on span "Invest" at bounding box center [362, 139] width 41 height 20
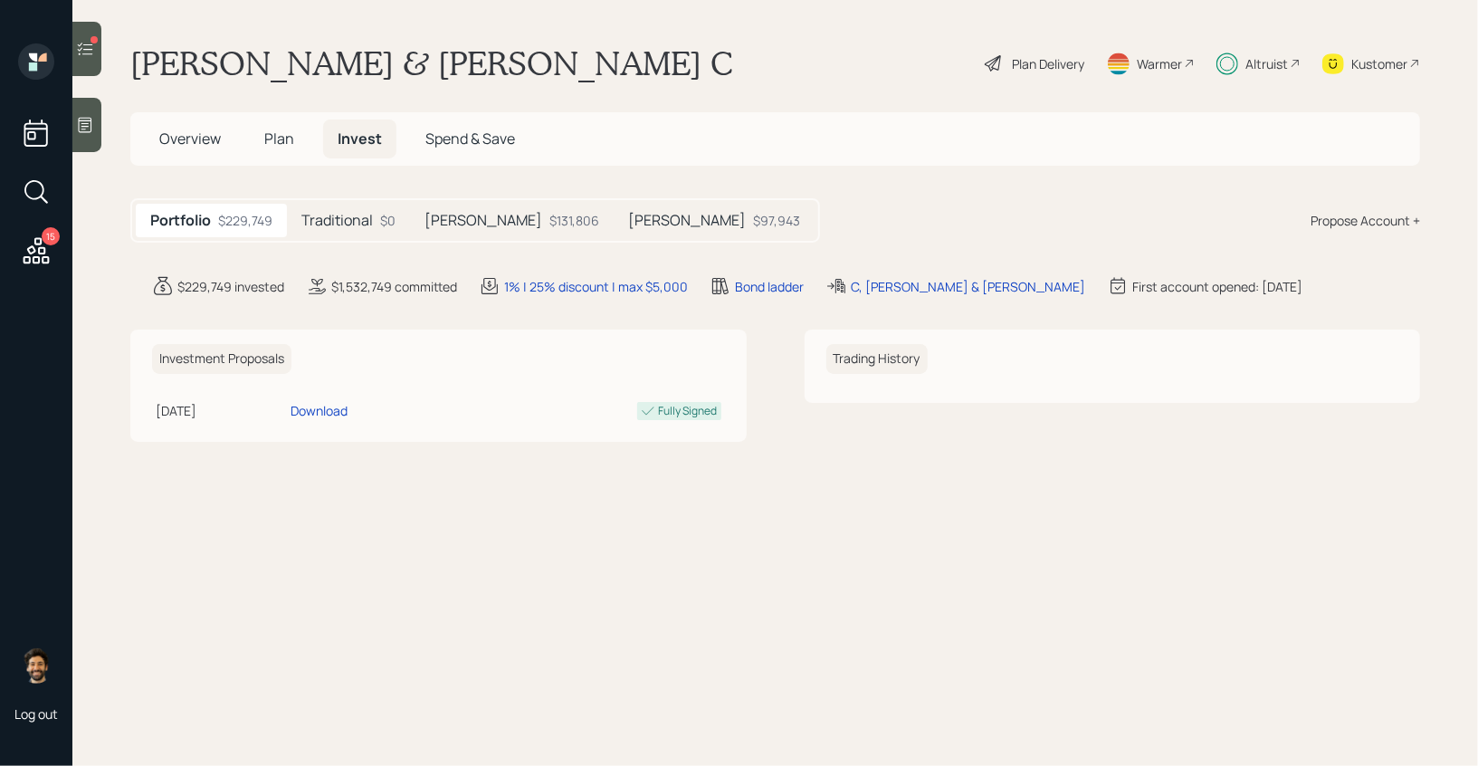
click at [363, 224] on h5 "Traditional" at bounding box center [337, 220] width 72 height 17
